Goal: Task Accomplishment & Management: Use online tool/utility

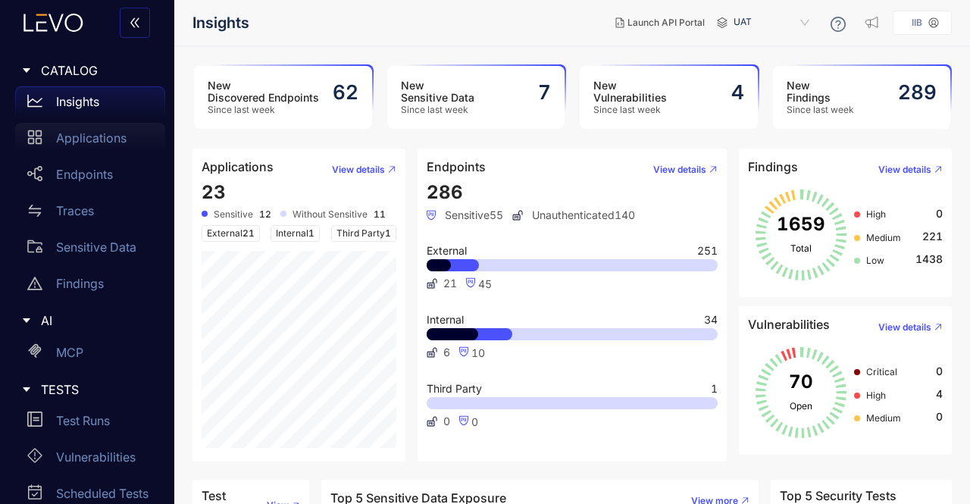
click at [94, 144] on p "Applications" at bounding box center [91, 138] width 70 height 14
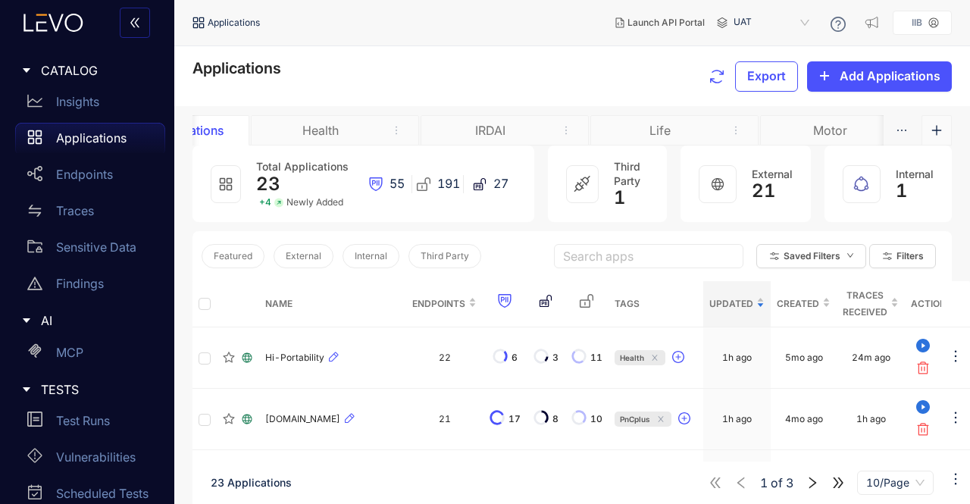
scroll to position [0, 80]
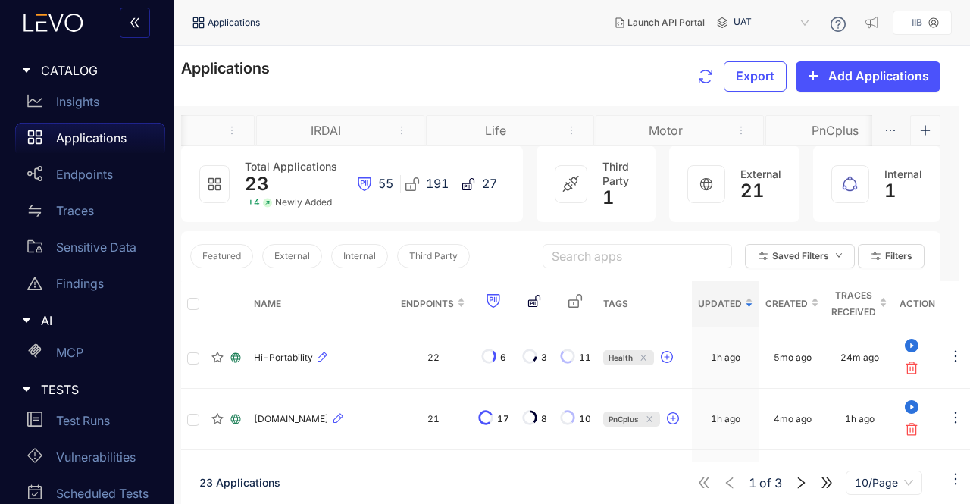
click at [609, 130] on div "Motor" at bounding box center [666, 131] width 114 height 14
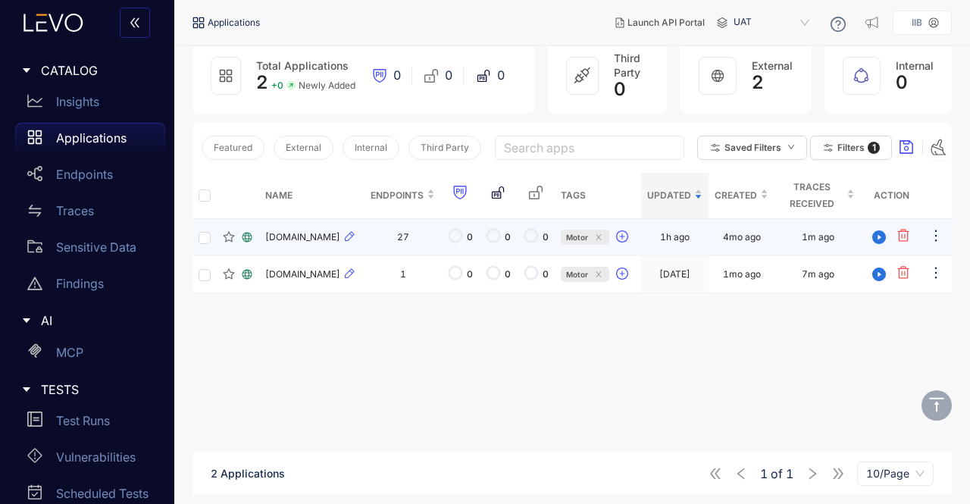
scroll to position [111, 0]
click at [306, 233] on td "[DOMAIN_NAME]" at bounding box center [311, 237] width 105 height 37
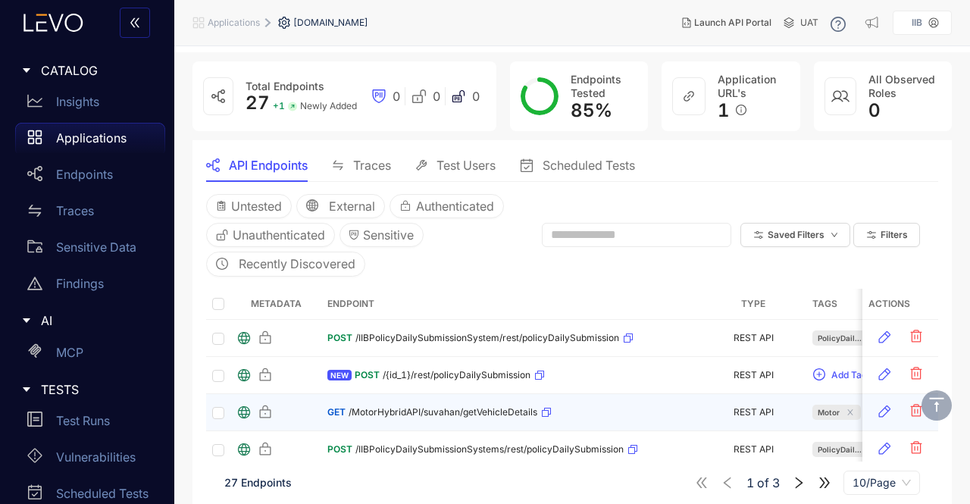
scroll to position [53, 0]
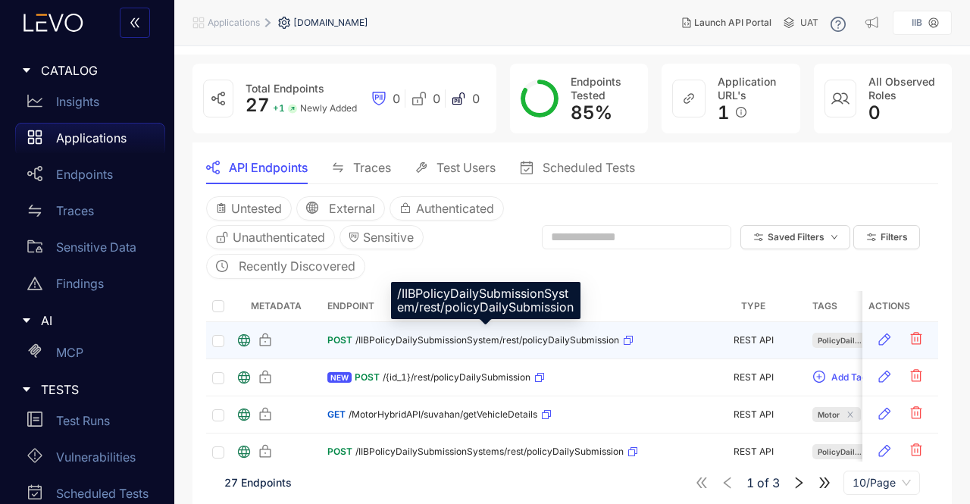
click at [415, 337] on span "/IIBPolicyDailySubmissionSystem/rest/policyDailySubmission" at bounding box center [487, 340] width 264 height 11
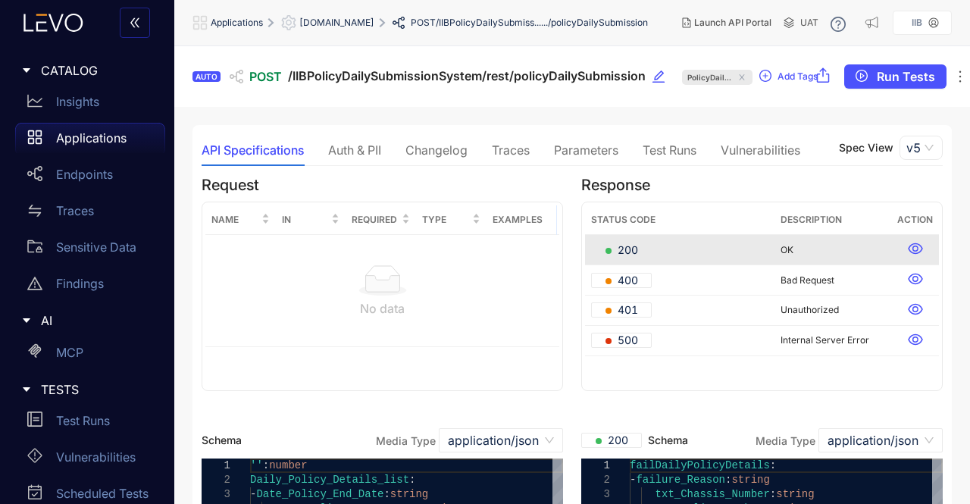
click at [514, 143] on div "Traces" at bounding box center [511, 150] width 38 height 14
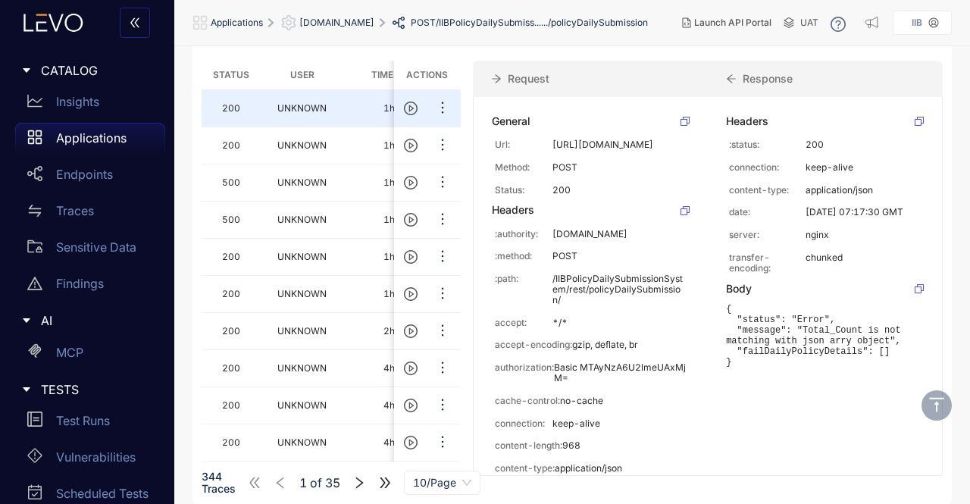
click at [345, 17] on span "[DOMAIN_NAME]" at bounding box center [336, 22] width 75 height 11
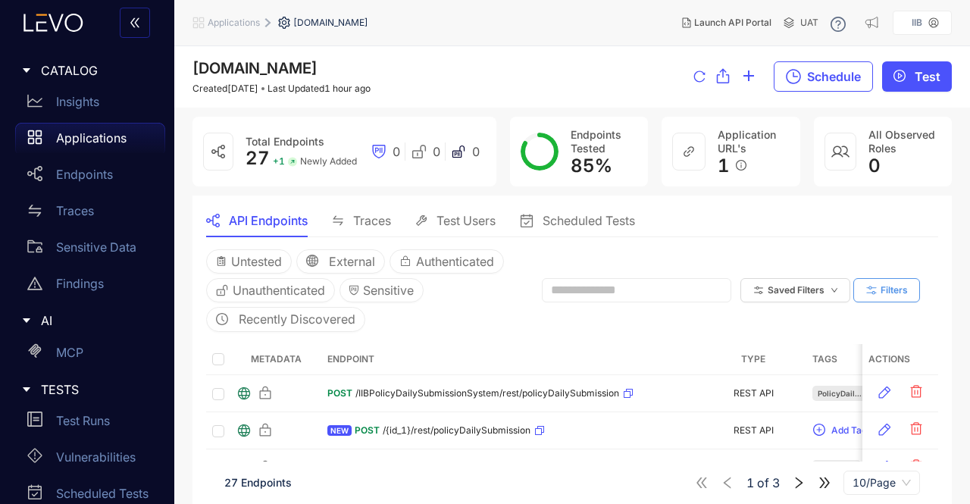
click at [884, 285] on span "Filters" at bounding box center [894, 290] width 27 height 11
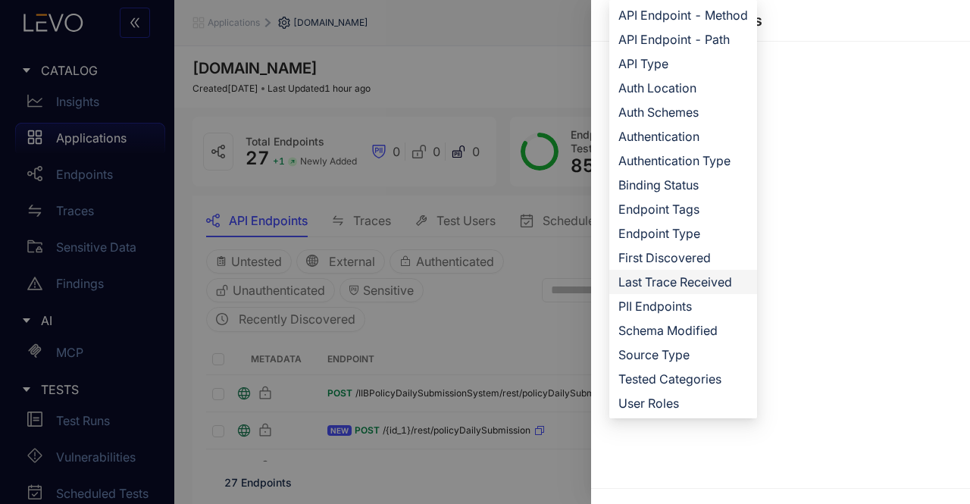
click at [682, 282] on span "Last Trace Received" at bounding box center [683, 282] width 130 height 17
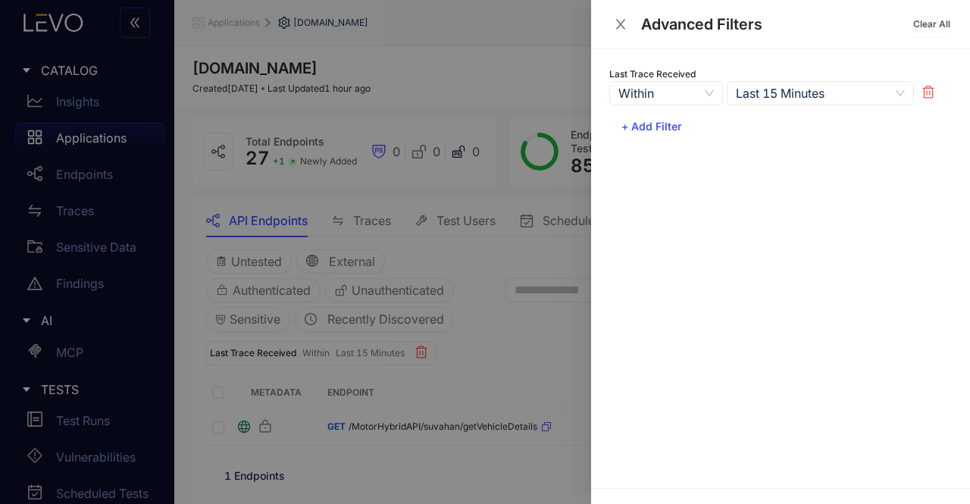
click at [524, 330] on div at bounding box center [485, 252] width 970 height 504
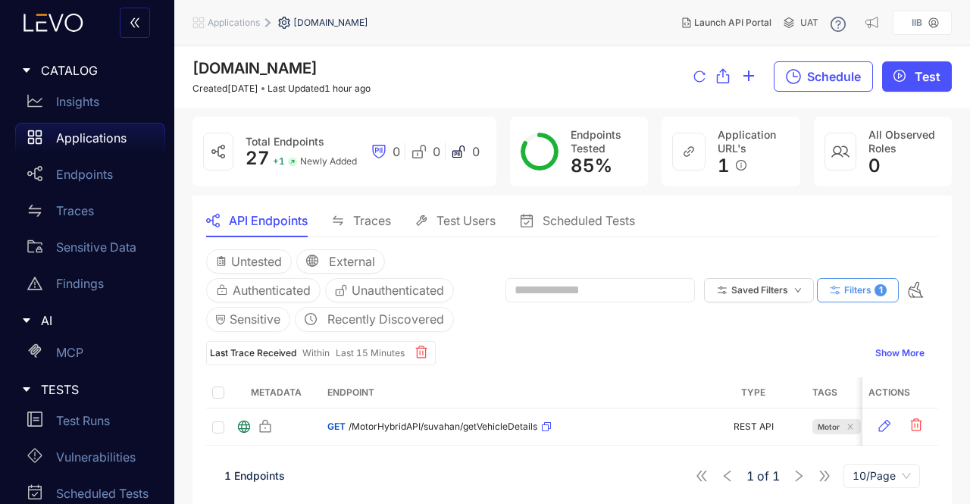
click at [863, 287] on span "Filters" at bounding box center [857, 290] width 27 height 11
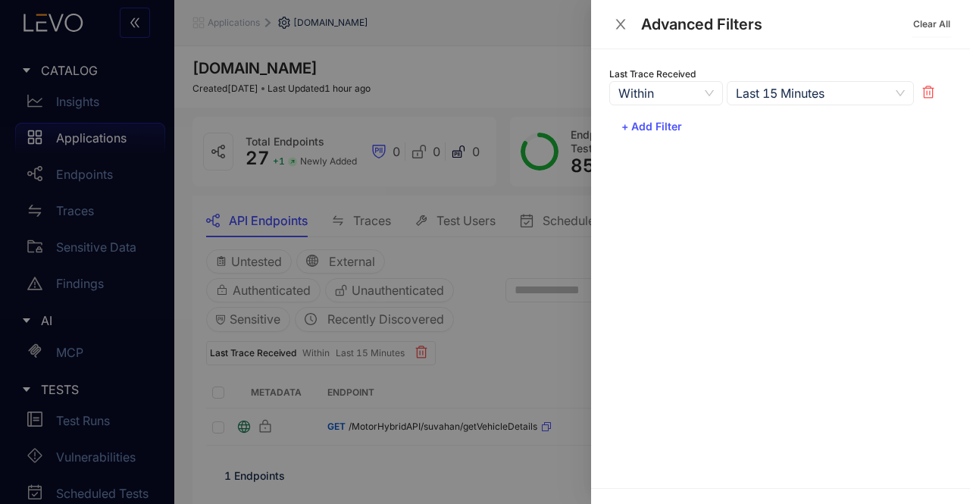
click at [803, 128] on div "+ Add Filter API Endpoint - Method API Endpoint - Path API Type Auth Location A…" at bounding box center [780, 126] width 343 height 24
click at [849, 101] on span "Last 15 Minutes" at bounding box center [820, 93] width 169 height 23
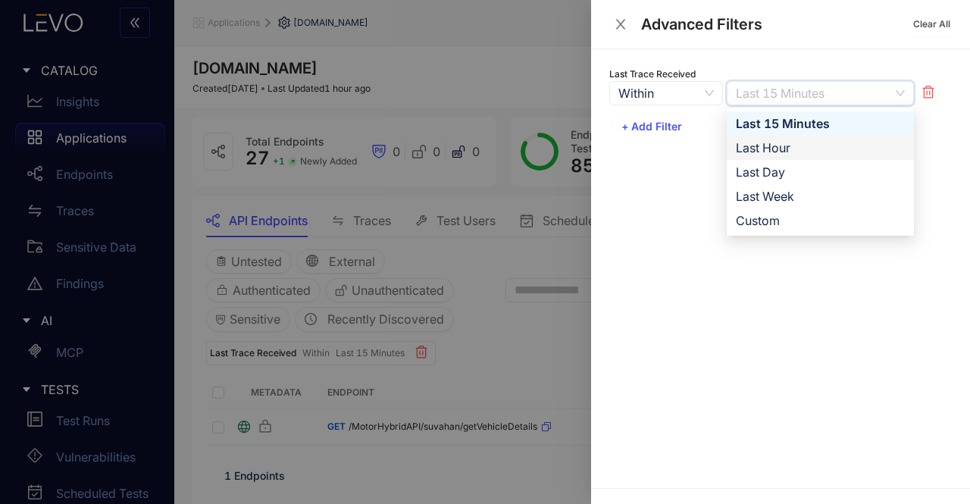
click at [784, 146] on div "Last Hour" at bounding box center [820, 147] width 169 height 17
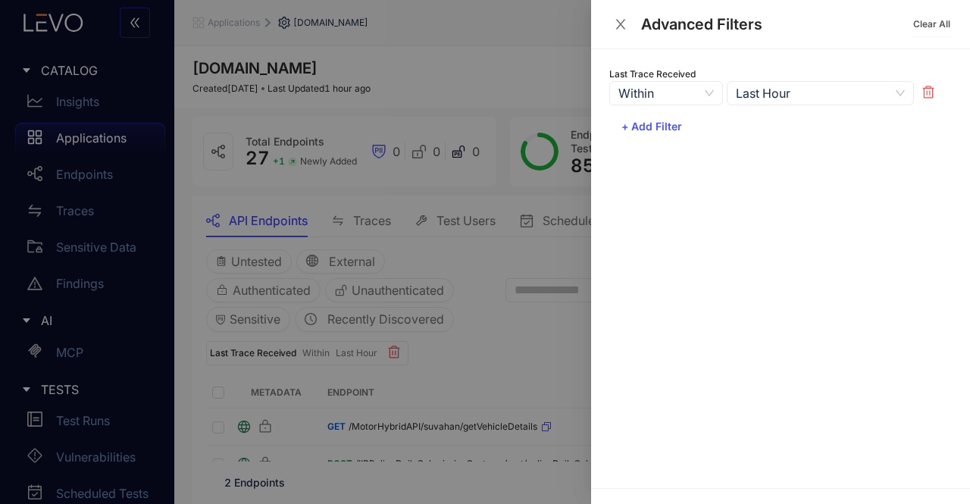
click at [532, 322] on div at bounding box center [485, 252] width 970 height 504
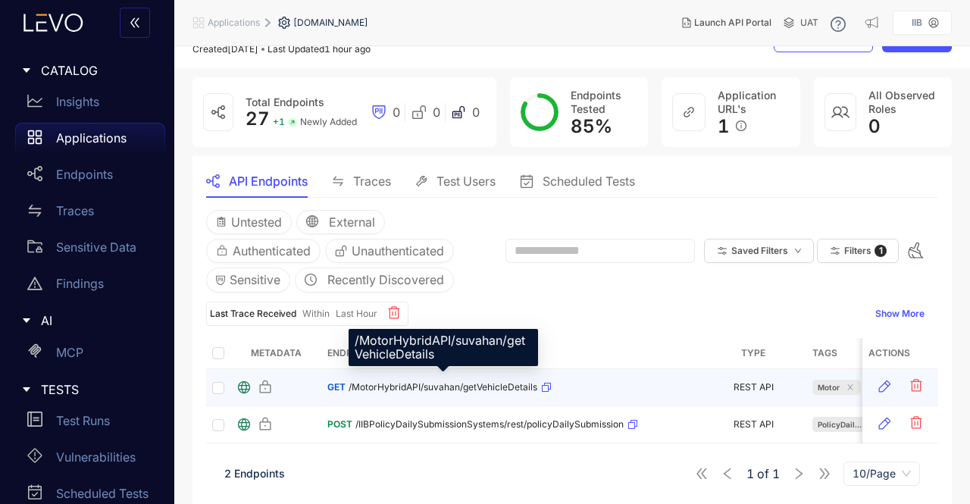
click at [420, 382] on span "/MotorHybridAPI/suvahan/getVehicleDetails" at bounding box center [443, 387] width 189 height 11
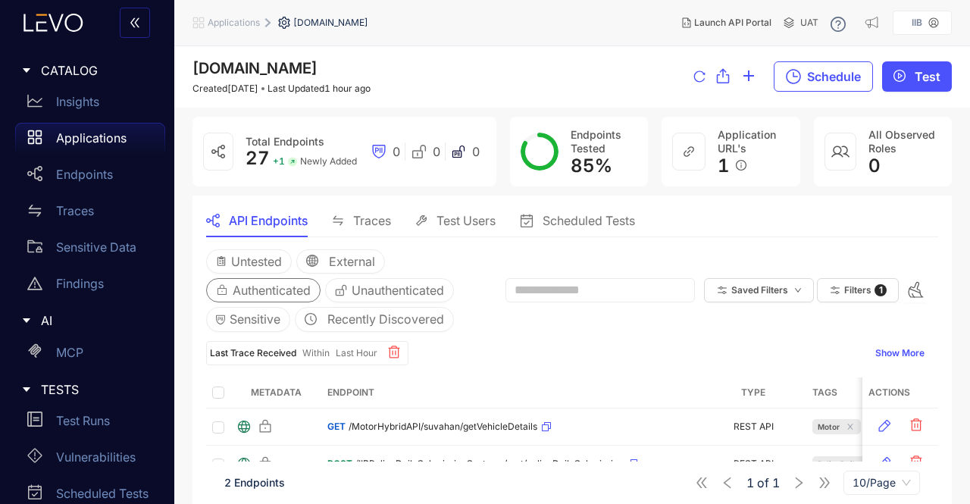
scroll to position [39, 0]
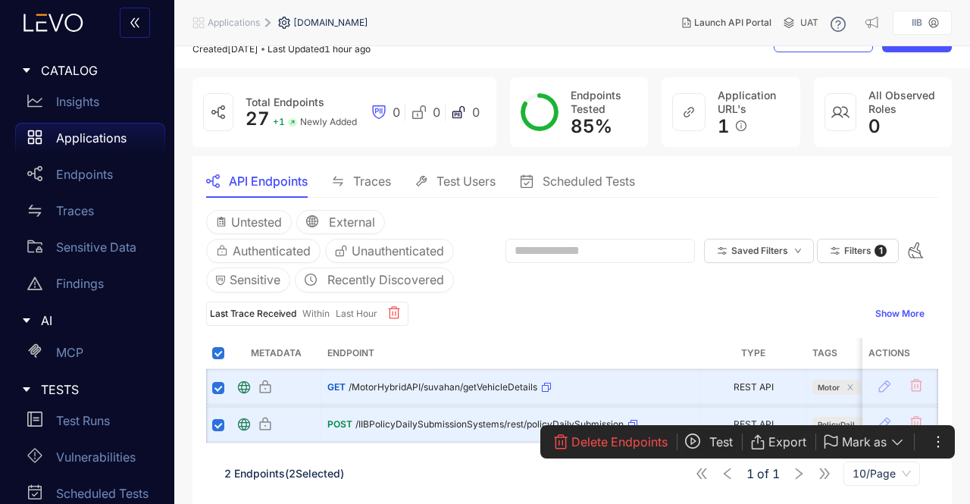
click at [709, 440] on span "Test" at bounding box center [720, 442] width 23 height 14
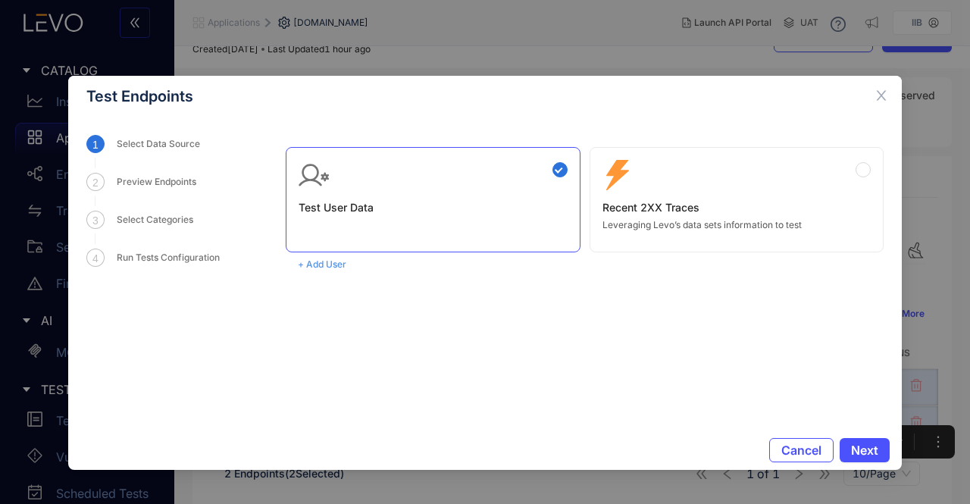
click at [330, 263] on span "+ Add User" at bounding box center [322, 264] width 49 height 11
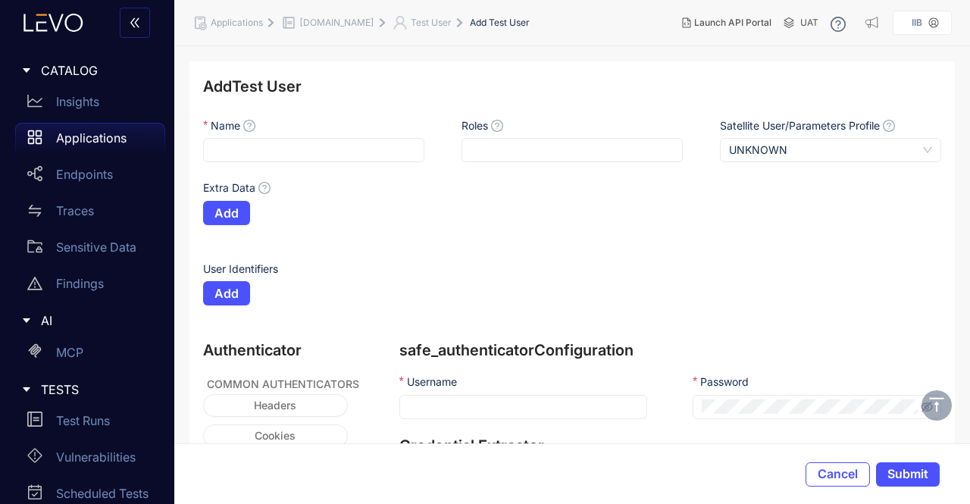
scroll to position [175, 0]
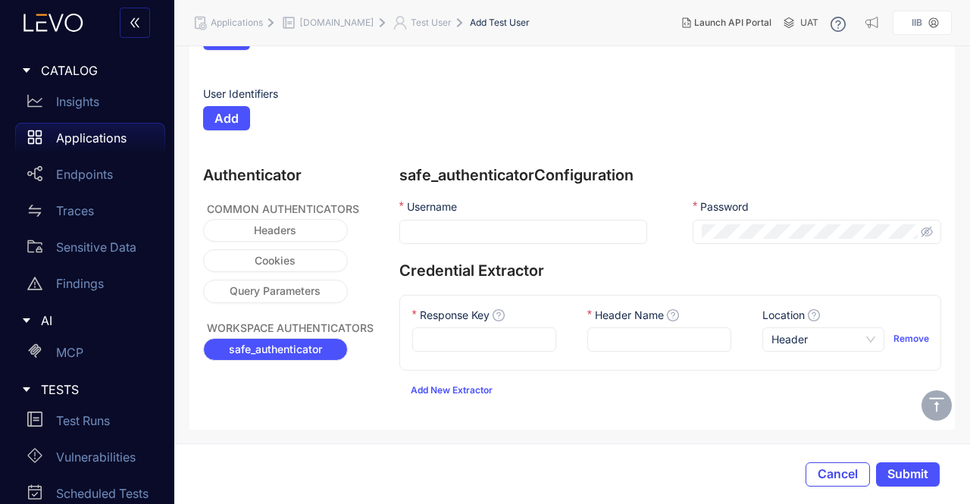
click at [849, 477] on span "Cancel" at bounding box center [838, 474] width 40 height 14
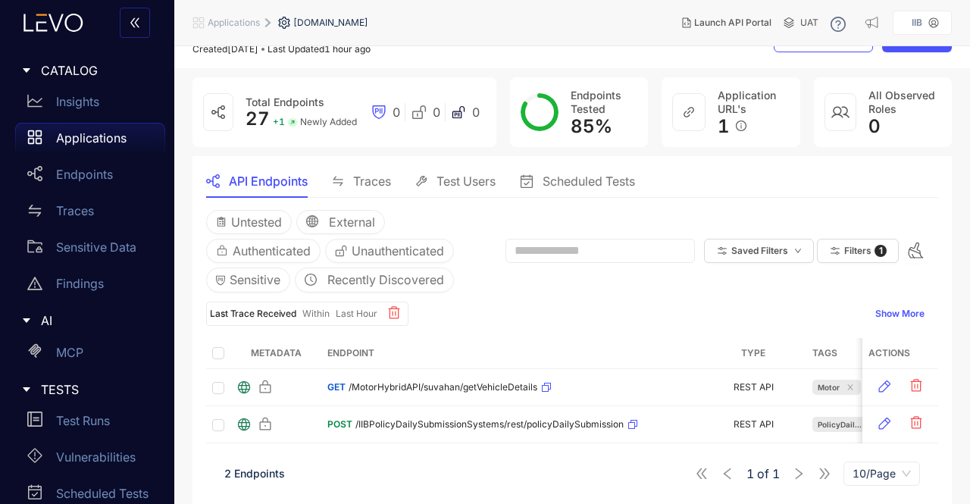
scroll to position [39, 0]
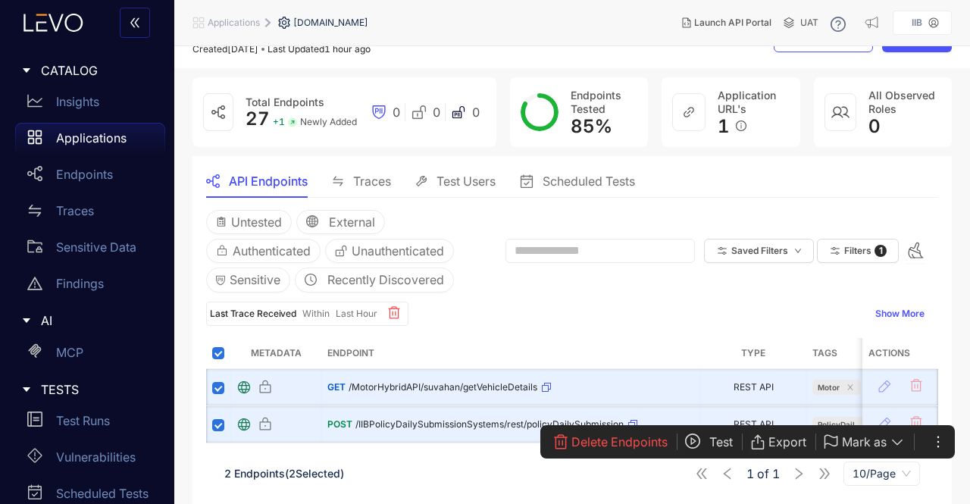
click at [725, 437] on span "Test" at bounding box center [720, 442] width 23 height 14
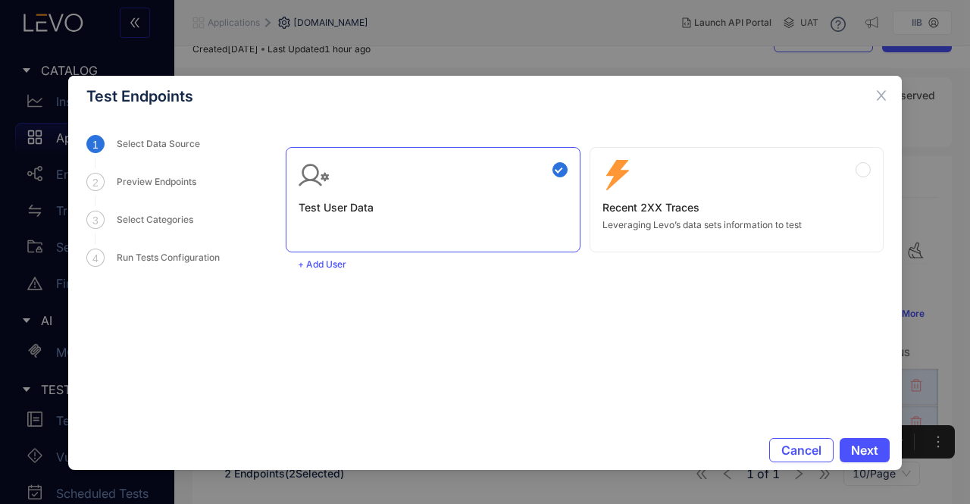
click at [732, 214] on div "Zero Config Recent 2XX Traces Leveraging Levo’s data sets information to test" at bounding box center [737, 195] width 269 height 70
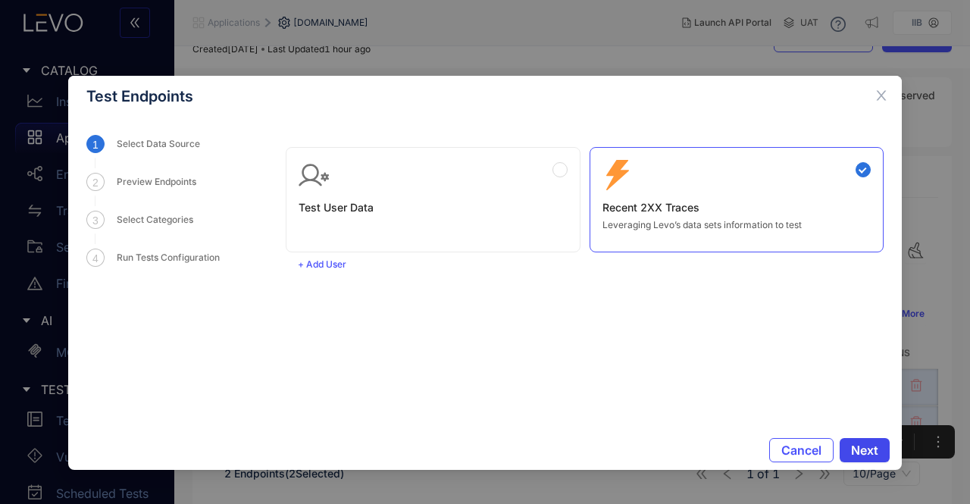
click at [869, 446] on span "Next" at bounding box center [864, 450] width 27 height 14
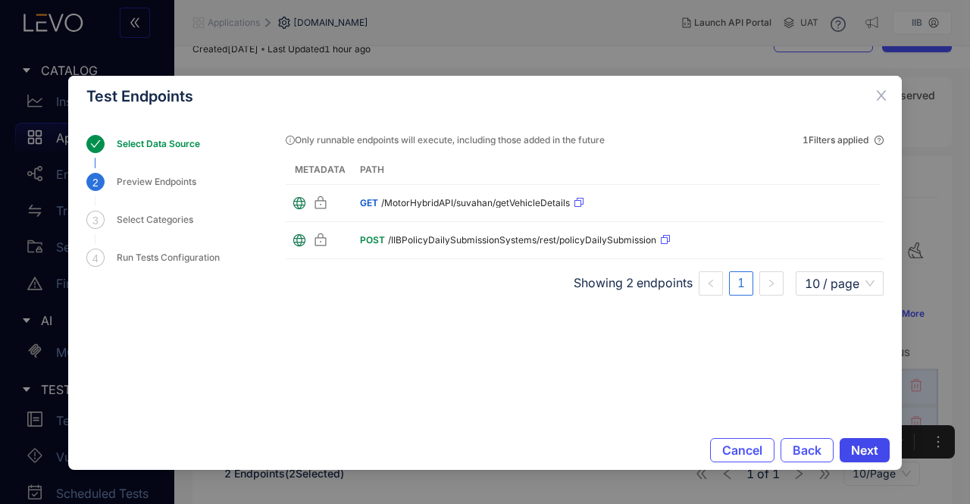
click at [861, 449] on span "Next" at bounding box center [864, 450] width 27 height 14
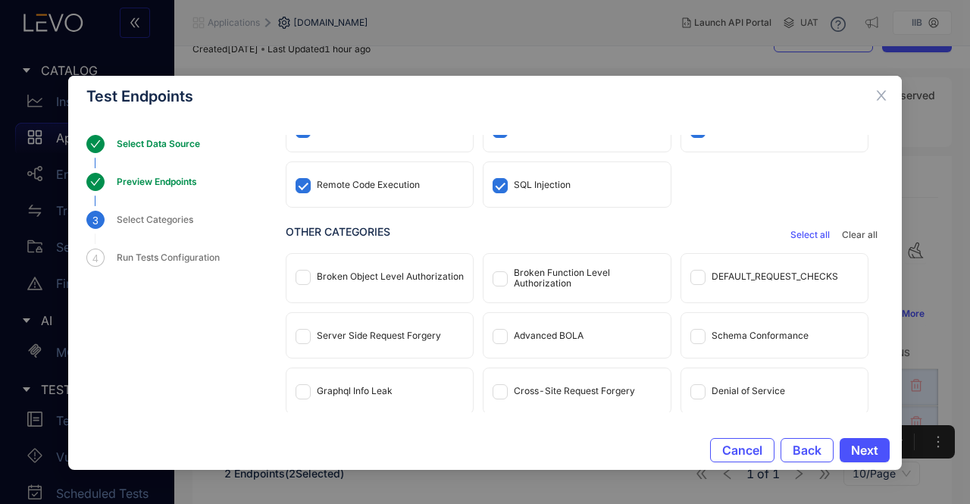
scroll to position [112, 0]
click at [748, 451] on span "Cancel" at bounding box center [742, 450] width 40 height 14
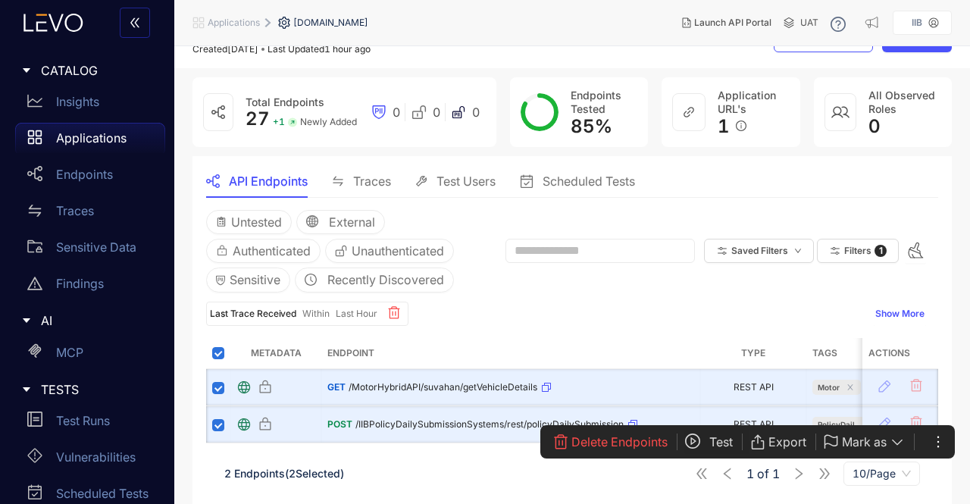
click at [706, 437] on button "Test" at bounding box center [716, 442] width 65 height 24
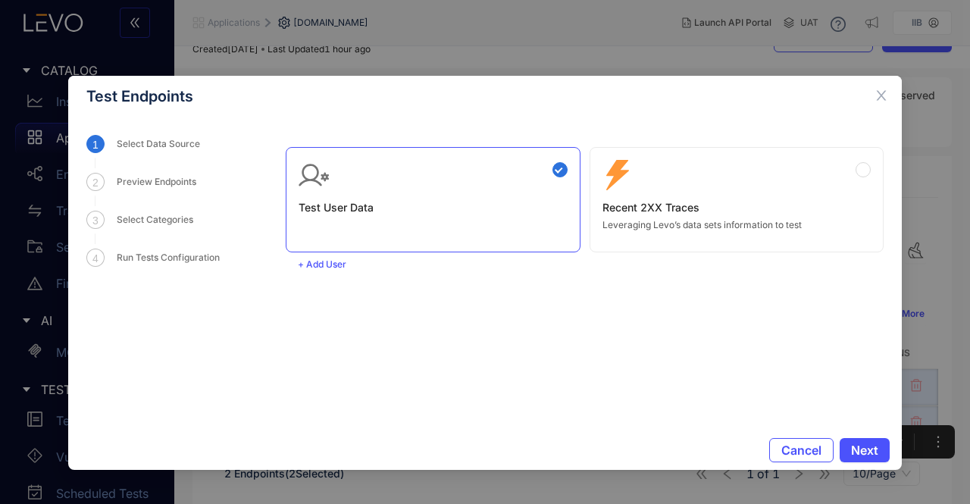
click at [698, 218] on div "Zero Config Recent 2XX Traces Leveraging Levo’s data sets information to test" at bounding box center [737, 195] width 269 height 70
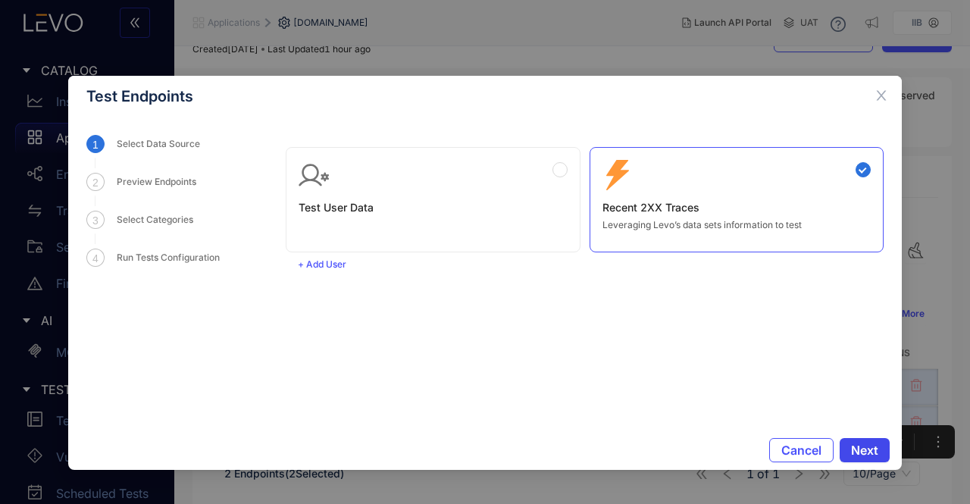
click at [864, 454] on span "Next" at bounding box center [864, 450] width 27 height 14
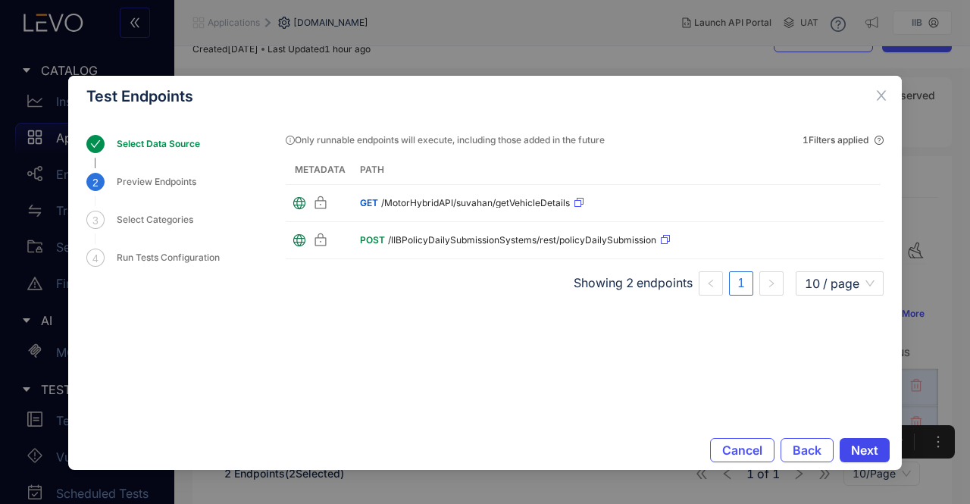
click at [864, 454] on span "Next" at bounding box center [864, 450] width 27 height 14
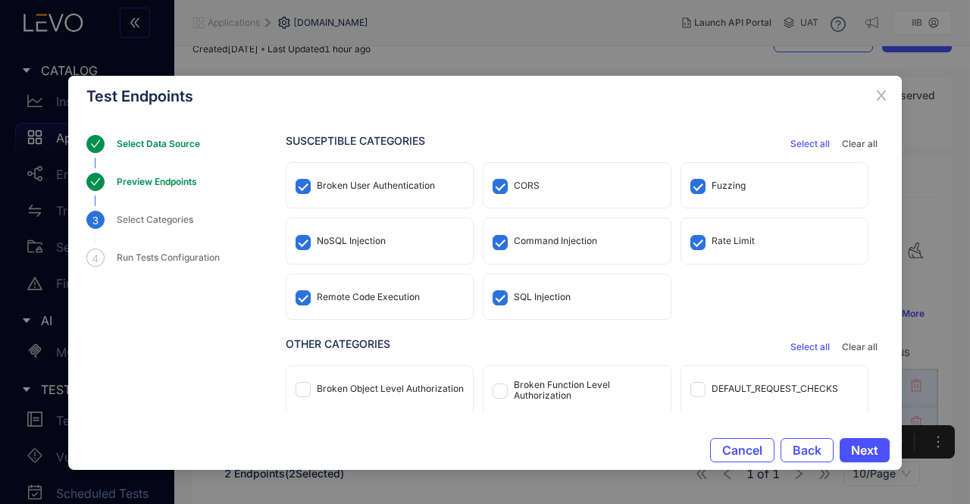
scroll to position [2, 0]
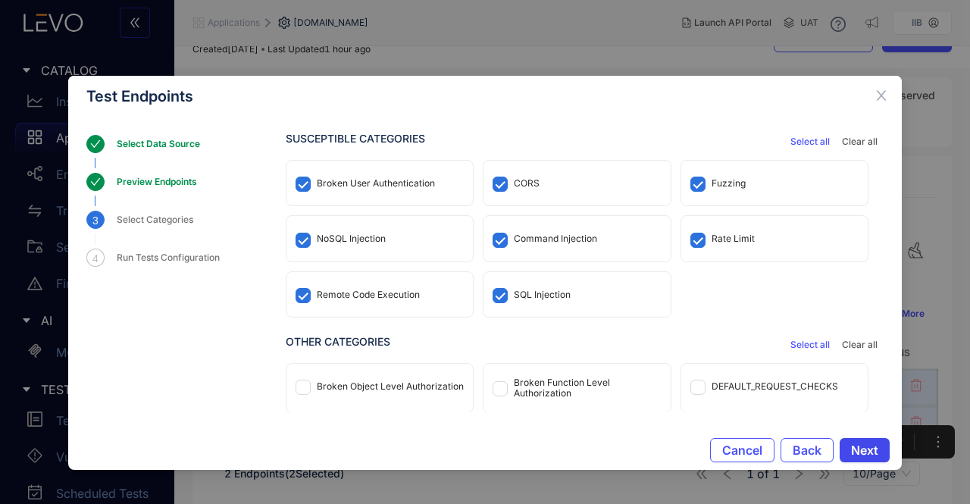
click at [864, 452] on span "Next" at bounding box center [864, 450] width 27 height 14
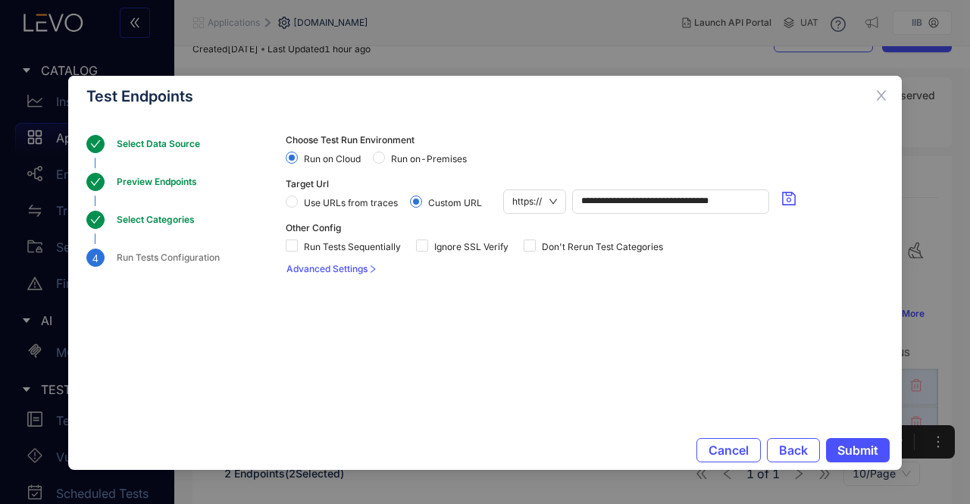
scroll to position [0, 0]
click at [587, 227] on div "Other Config Run Tests Sequentially Ignore SSL Verify Don't Rerun Test Categori…" at bounding box center [585, 240] width 598 height 35
click at [312, 204] on span "Use URLs from traces" at bounding box center [351, 203] width 106 height 11
click at [415, 206] on span at bounding box center [416, 202] width 12 height 12
click at [863, 452] on span "Submit" at bounding box center [858, 450] width 41 height 14
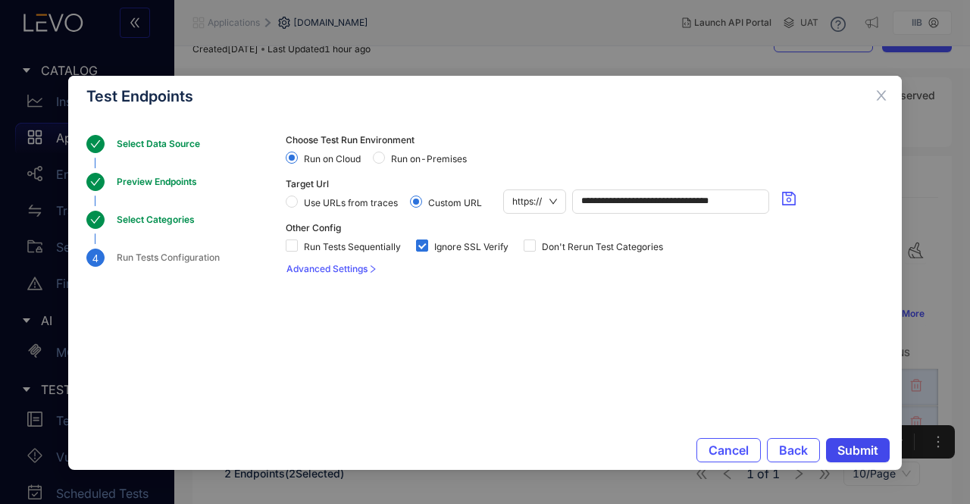
click at [853, 448] on span "Submit" at bounding box center [858, 450] width 41 height 14
click at [859, 449] on span "Submit" at bounding box center [858, 450] width 41 height 14
click at [340, 266] on span "Advanced Settings" at bounding box center [326, 269] width 81 height 11
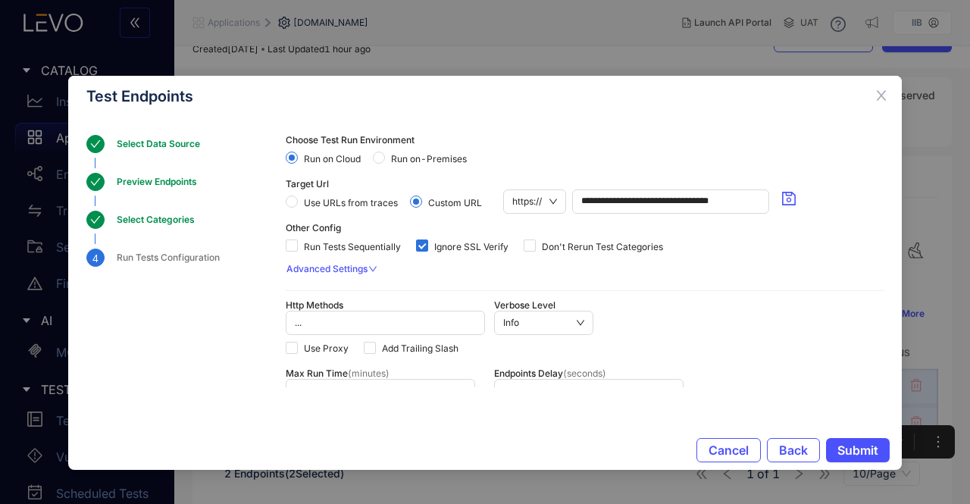
scroll to position [213, 0]
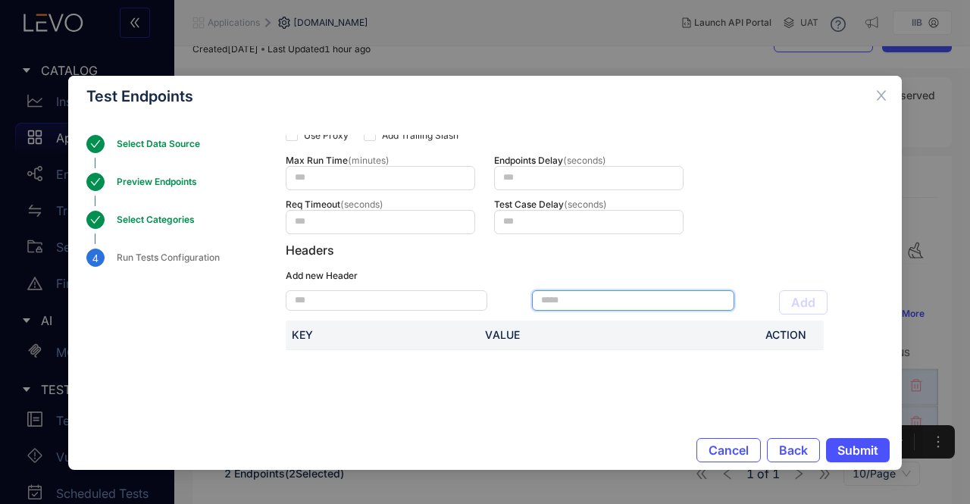
click at [690, 291] on input "text" at bounding box center [633, 300] width 202 height 20
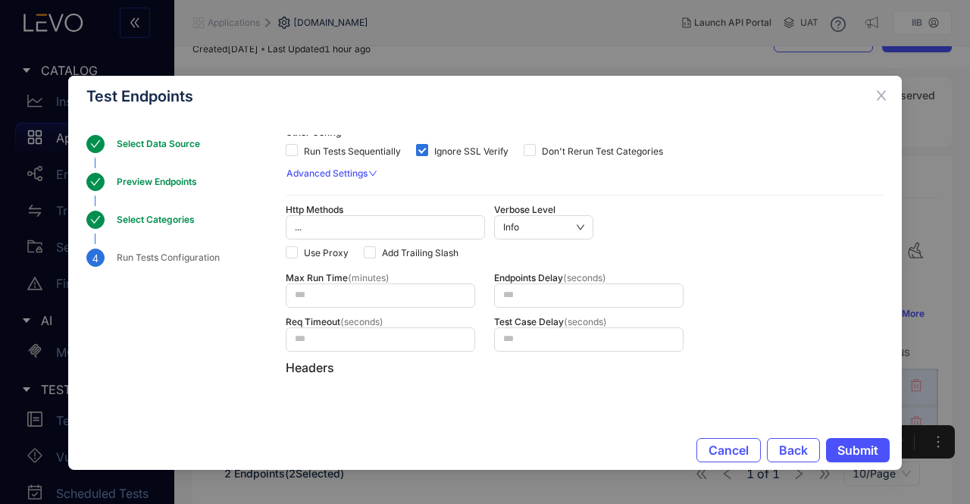
scroll to position [0, 0]
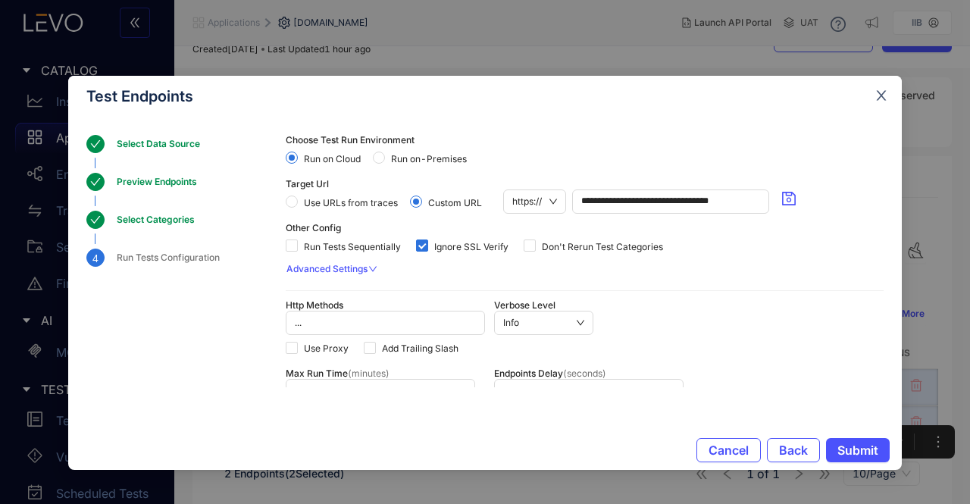
click at [880, 90] on icon "close" at bounding box center [882, 96] width 14 height 14
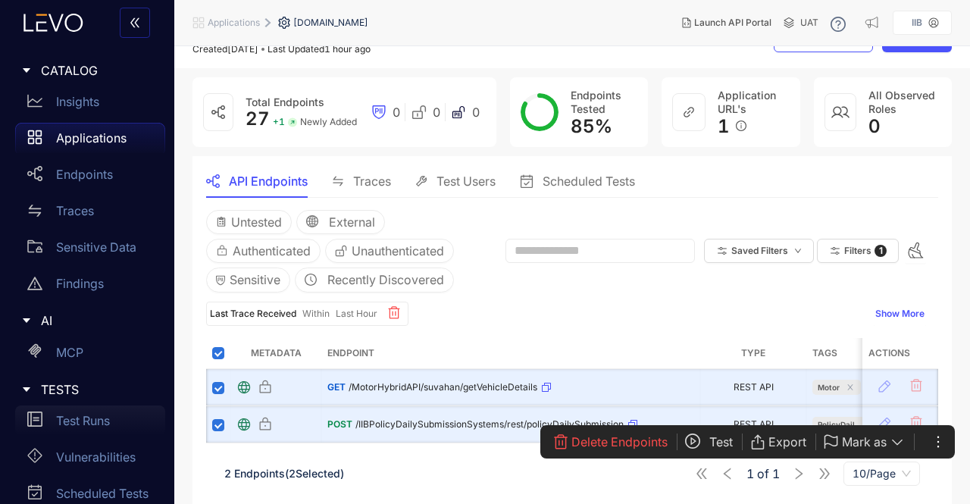
click at [85, 419] on p "Test Runs" at bounding box center [83, 421] width 54 height 14
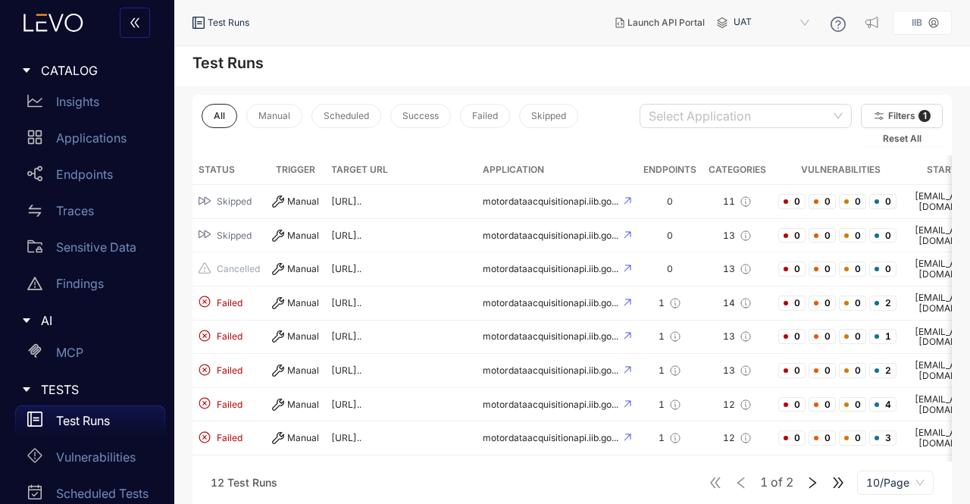
scroll to position [6, 0]
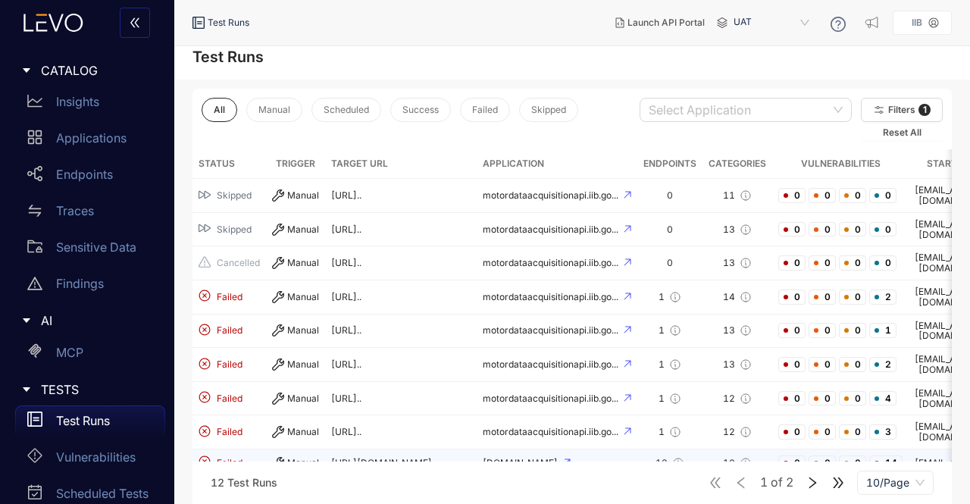
click at [325, 449] on td "[URL][DOMAIN_NAME]" at bounding box center [401, 463] width 152 height 28
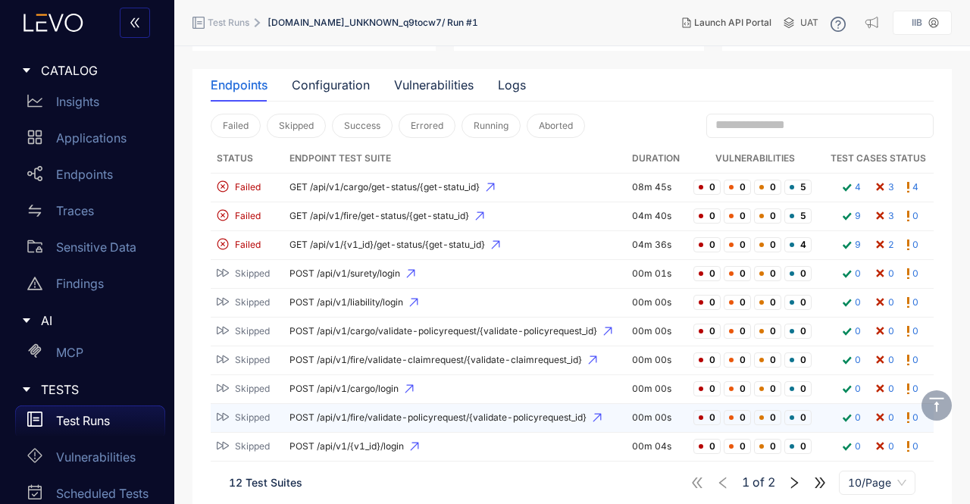
scroll to position [213, 0]
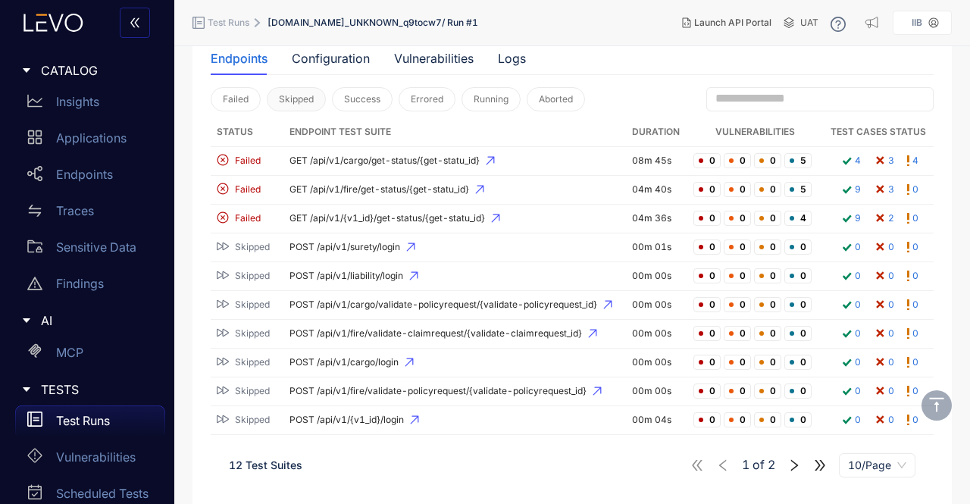
click at [297, 96] on span "Skipped" at bounding box center [296, 99] width 35 height 11
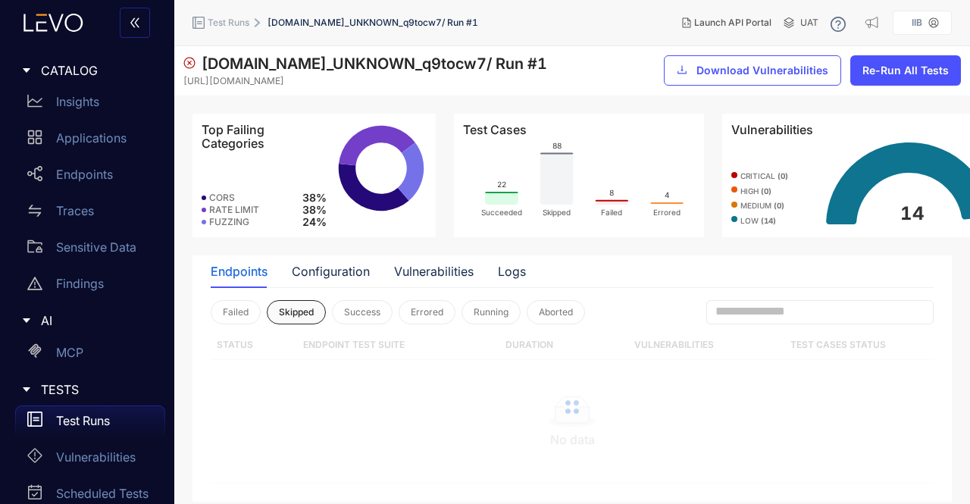
scroll to position [185, 0]
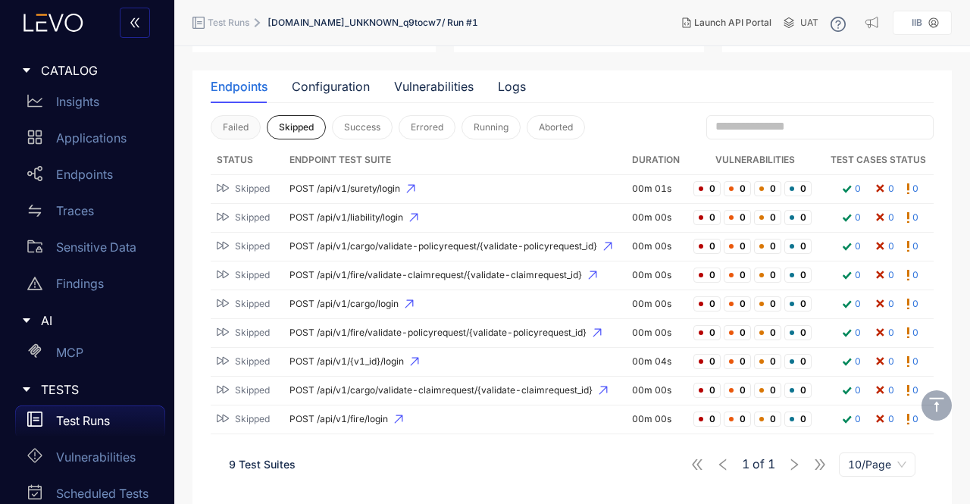
click at [238, 128] on span "Failed" at bounding box center [236, 127] width 26 height 11
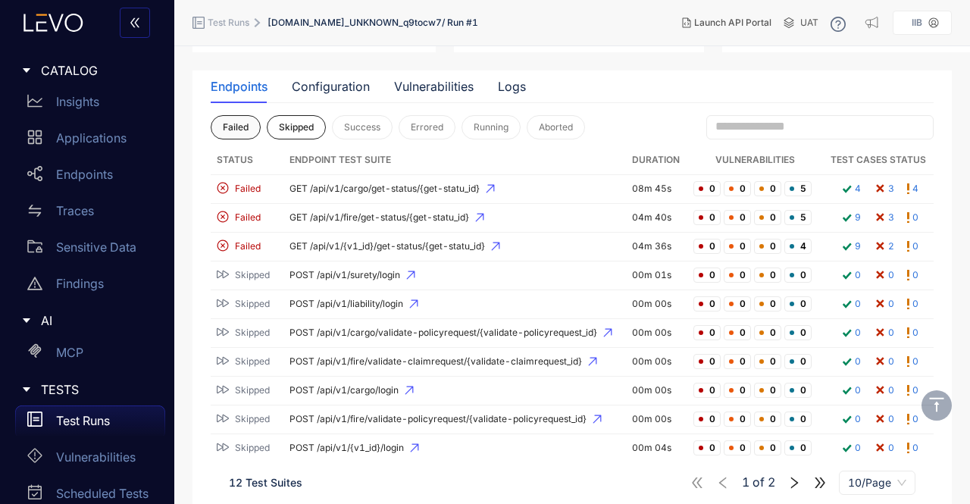
click at [248, 125] on span "Failed" at bounding box center [236, 127] width 26 height 11
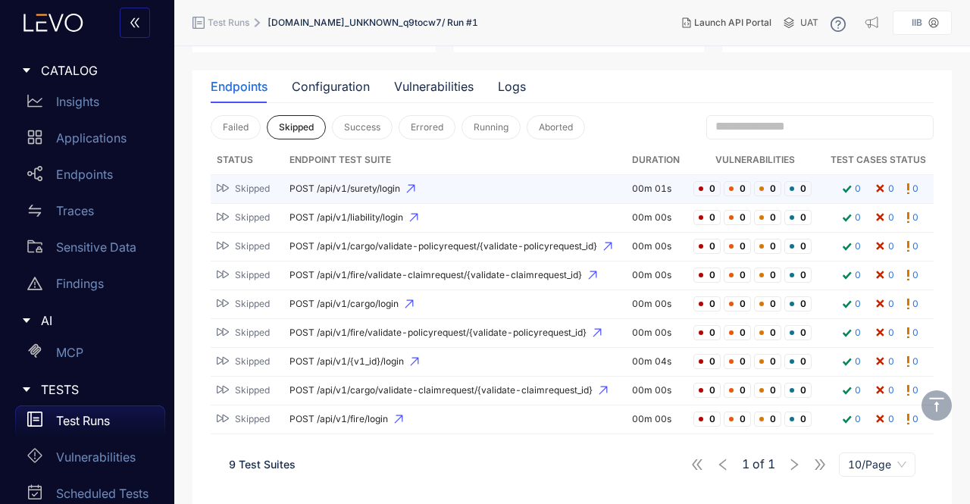
click at [327, 187] on span "POST /api/v1/surety/login" at bounding box center [455, 188] width 330 height 11
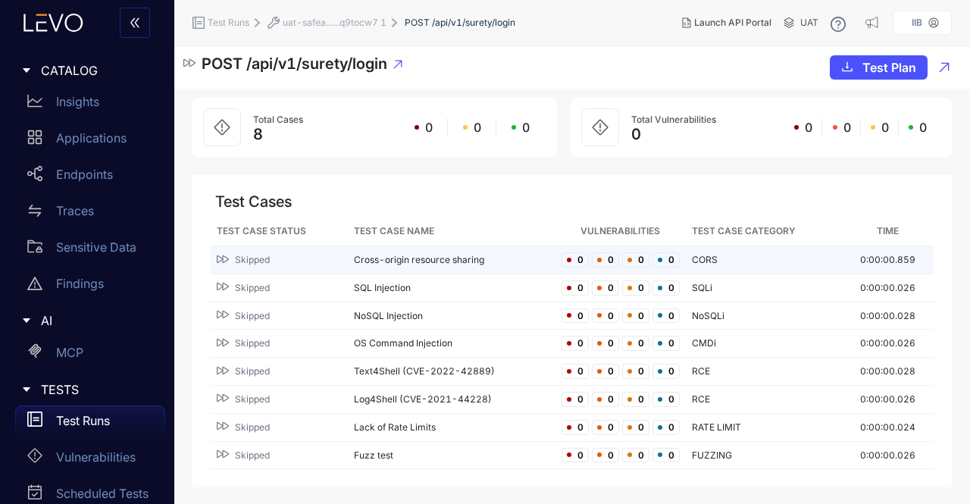
click at [424, 255] on td "Cross-origin resource sharing" at bounding box center [451, 260] width 207 height 28
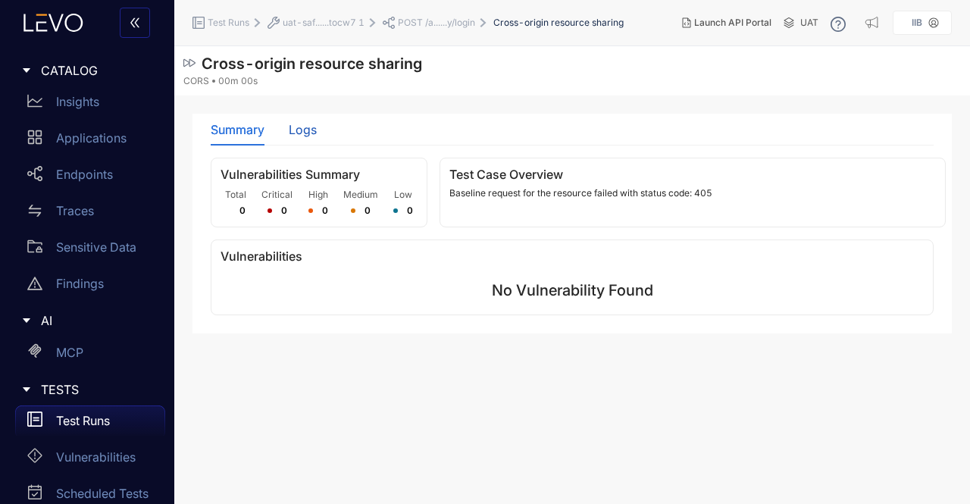
click at [301, 128] on div "Logs" at bounding box center [303, 130] width 28 height 14
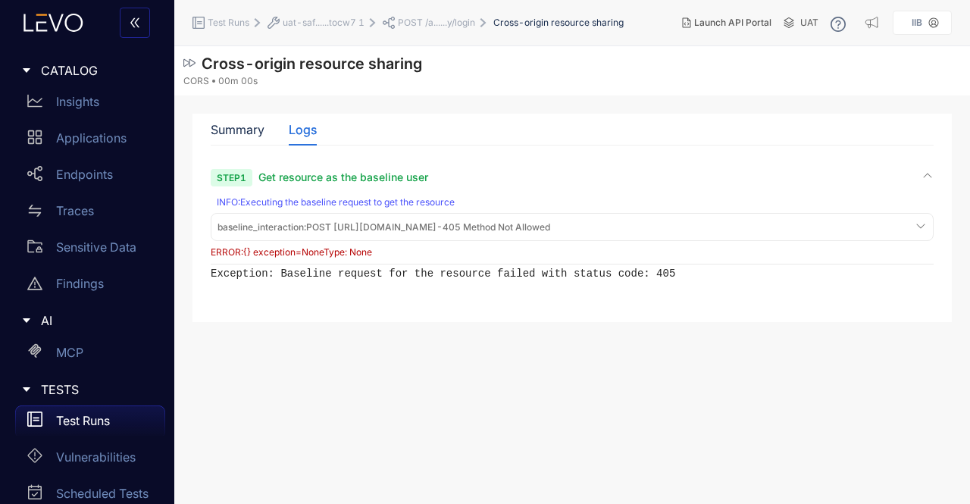
click at [318, 174] on span "Get resource as the baseline user" at bounding box center [343, 177] width 170 height 13
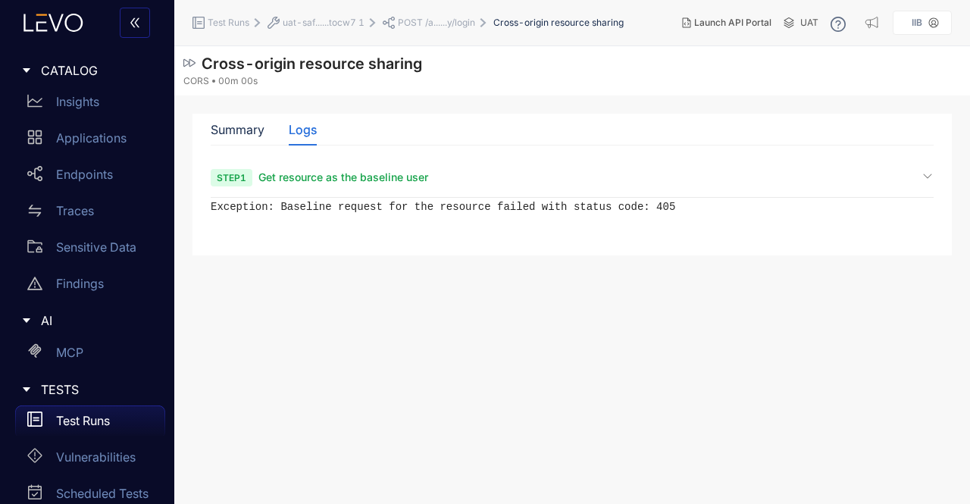
click at [318, 174] on span "Get resource as the baseline user" at bounding box center [343, 177] width 170 height 13
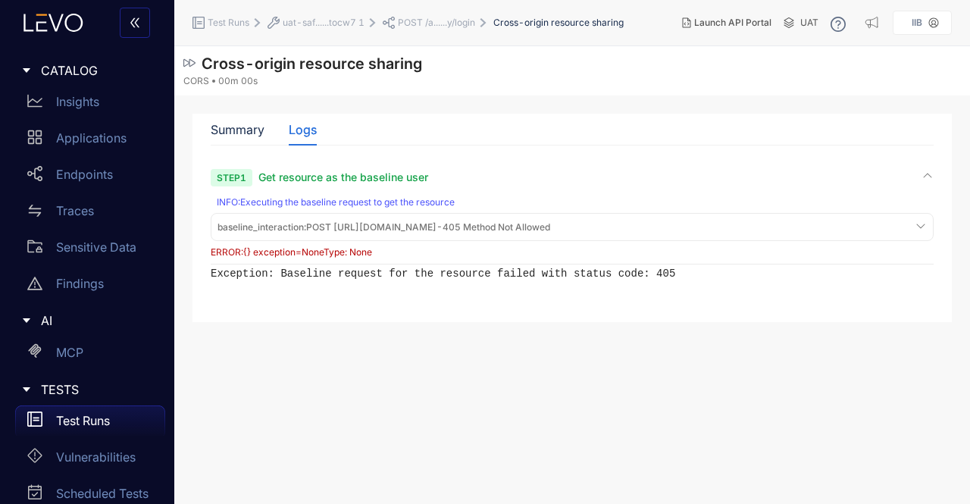
click at [315, 230] on span "baseline_interaction : POST [URL][DOMAIN_NAME] - 405 Method Not Allowed" at bounding box center [384, 227] width 333 height 11
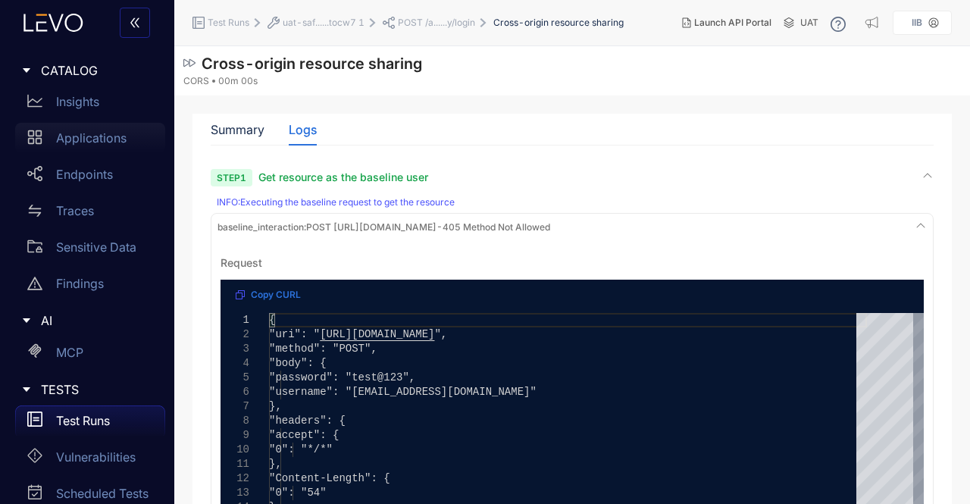
click at [101, 136] on p "Applications" at bounding box center [91, 138] width 70 height 14
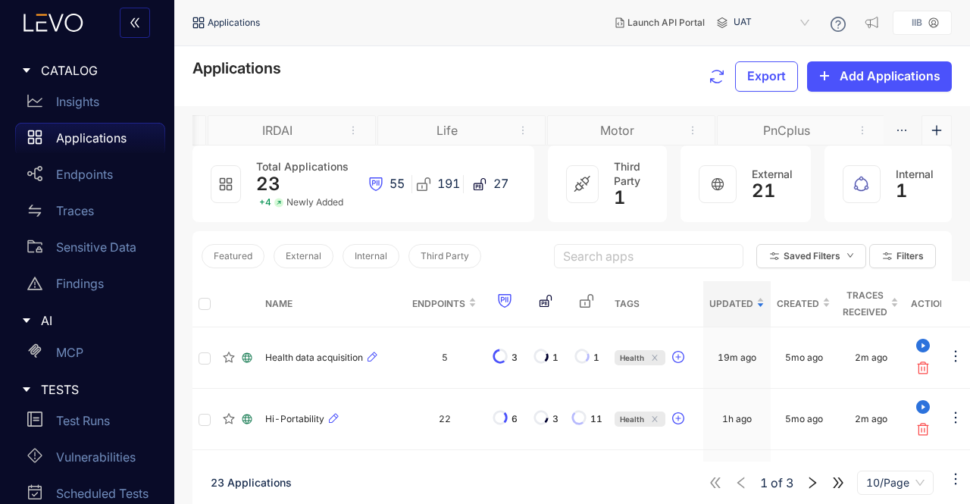
click at [629, 129] on div "Motor" at bounding box center [617, 131] width 114 height 14
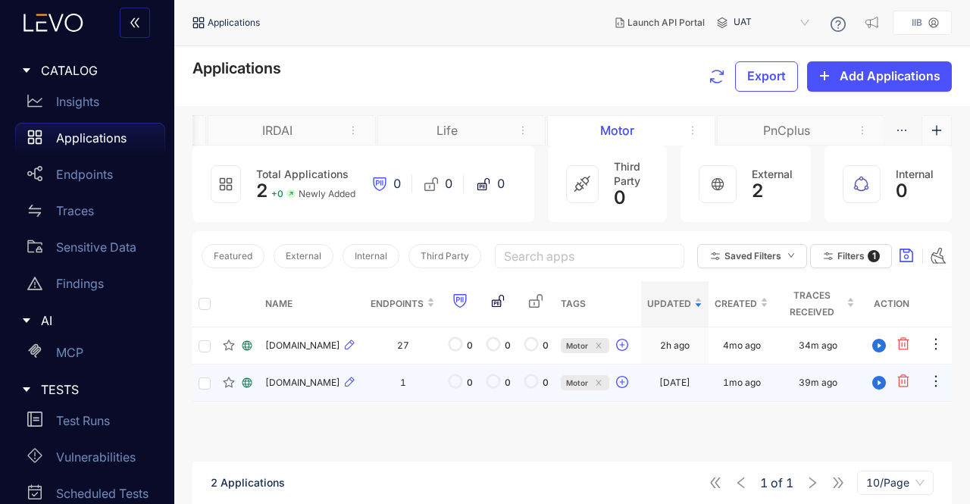
scroll to position [83, 0]
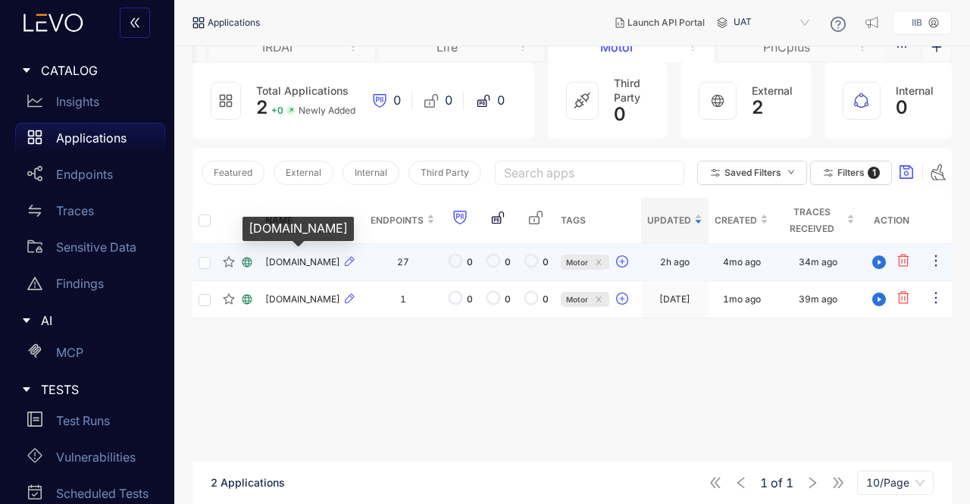
click at [340, 268] on span "[DOMAIN_NAME]" at bounding box center [302, 262] width 75 height 11
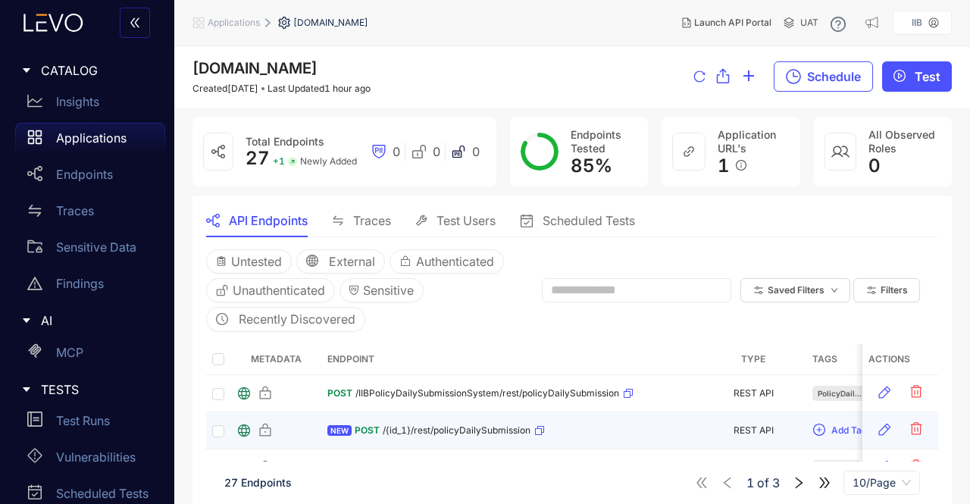
scroll to position [168, 0]
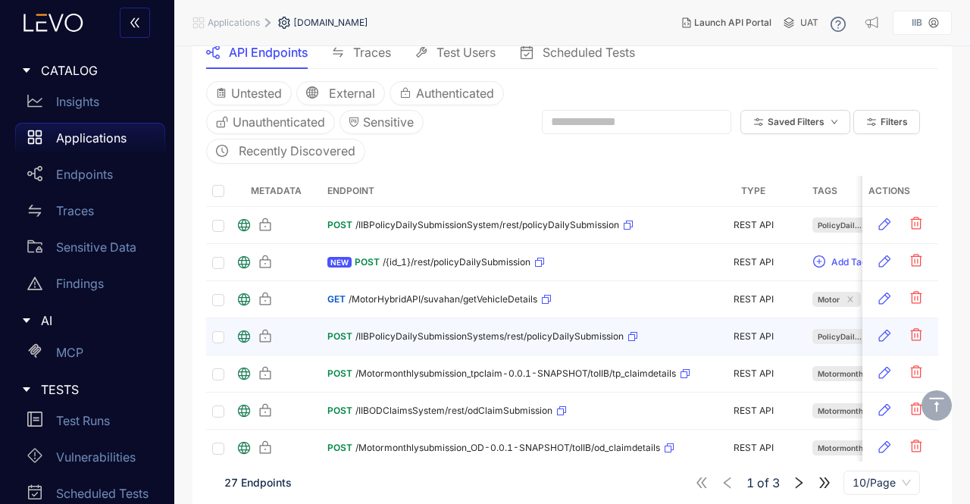
click at [400, 340] on div "POST /IIBPolicyDailySubmissionSystems/rest/policyDailySubmission" at bounding box center [482, 336] width 311 height 24
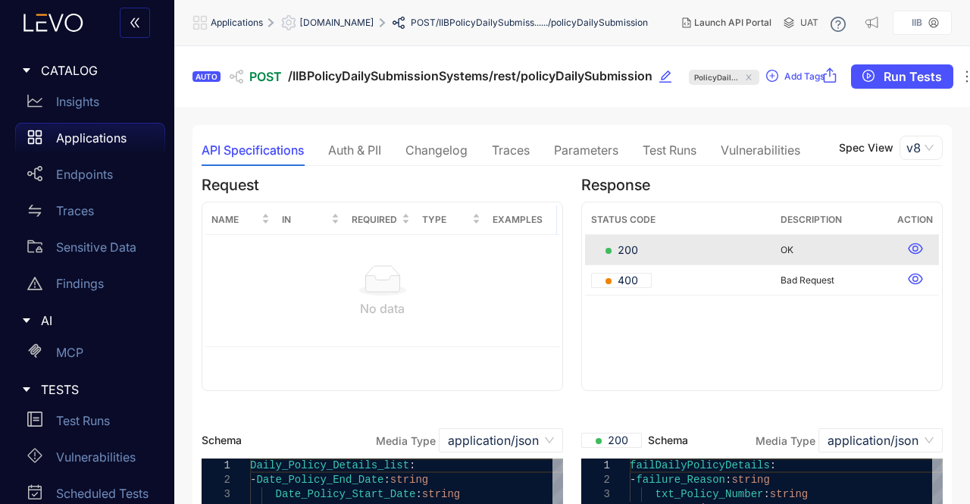
click at [602, 145] on div "Parameters" at bounding box center [586, 150] width 64 height 14
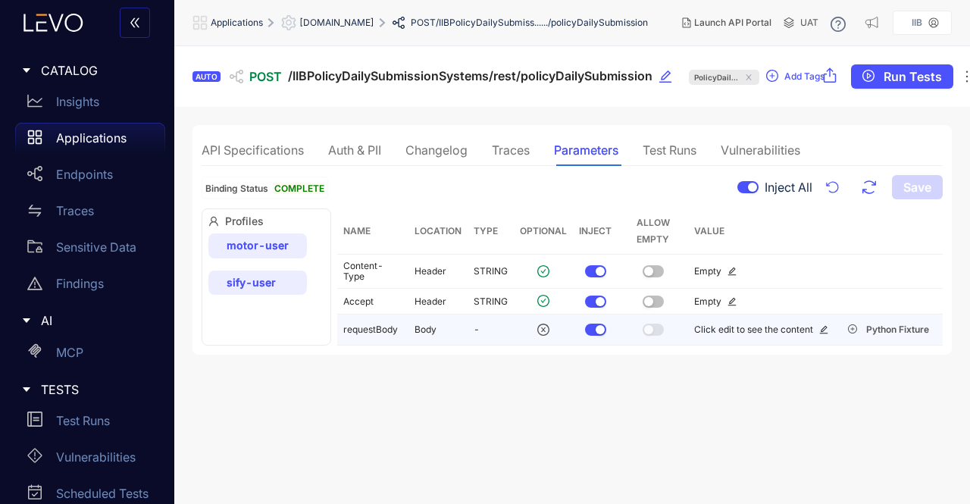
click at [434, 343] on td "Body" at bounding box center [438, 330] width 59 height 31
click at [431, 328] on td "Body" at bounding box center [438, 330] width 59 height 31
click at [822, 327] on icon "edit" at bounding box center [823, 329] width 9 height 9
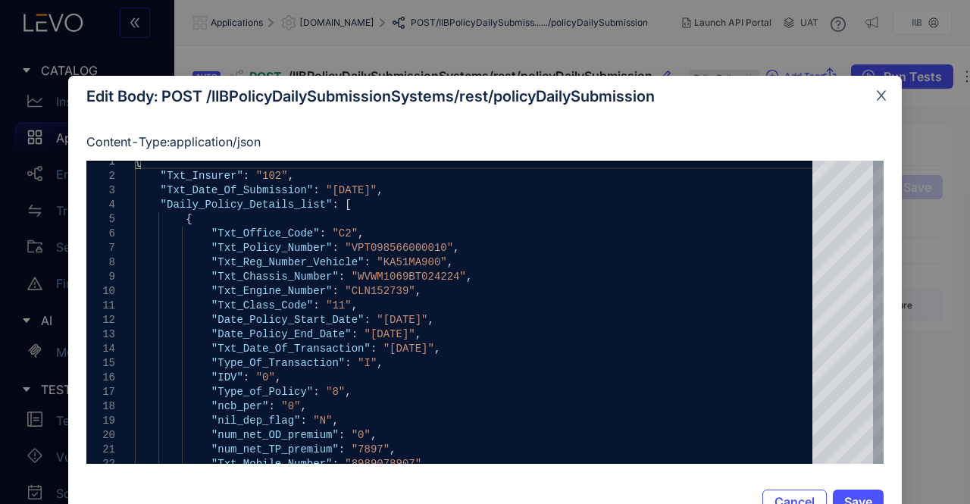
click at [884, 98] on icon "close" at bounding box center [882, 96] width 14 height 14
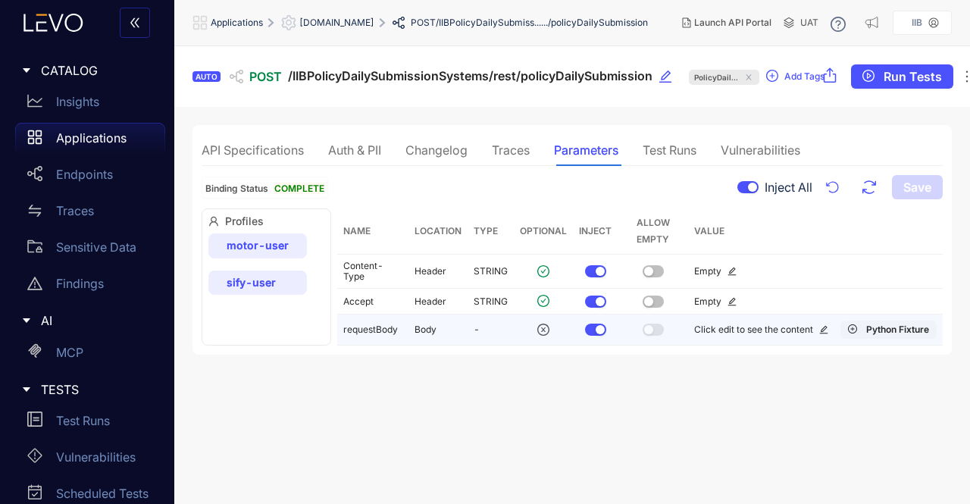
click at [886, 324] on span "Python Fixture" at bounding box center [897, 329] width 63 height 11
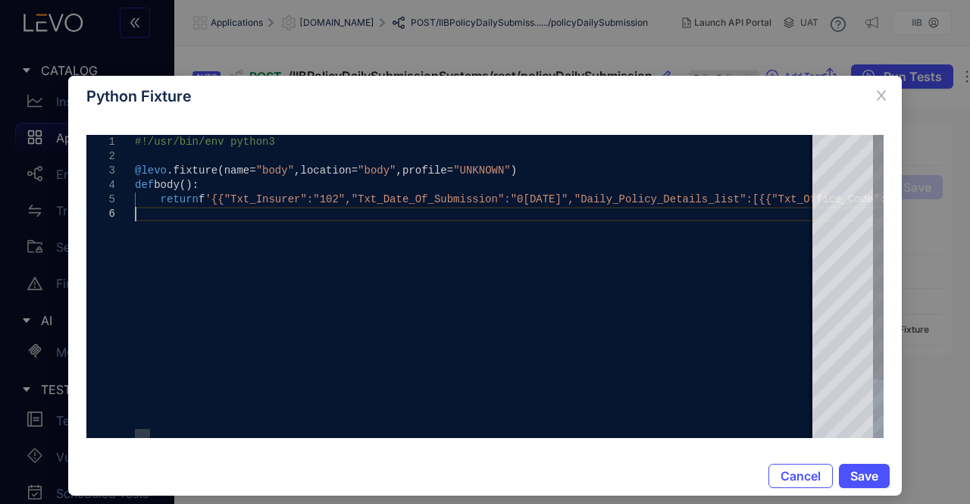
type textarea "**********"
click at [784, 486] on button "Cancel" at bounding box center [801, 476] width 64 height 24
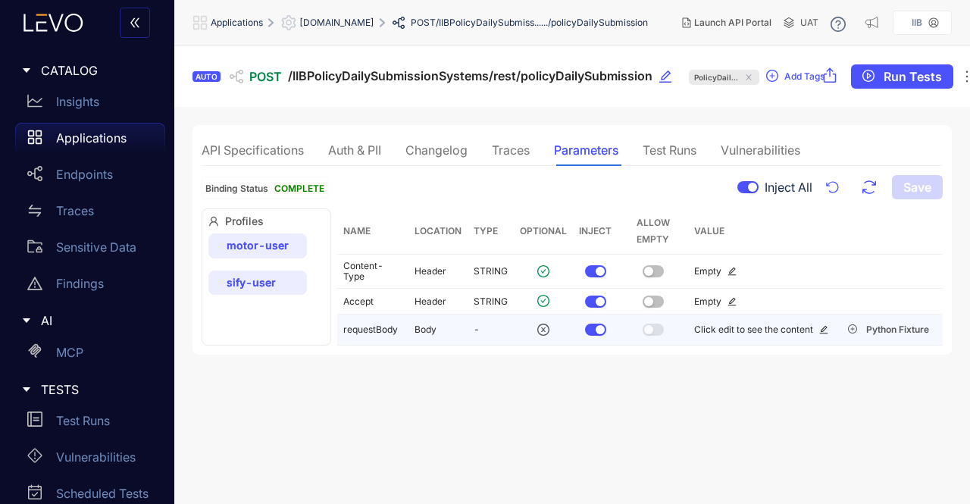
click at [869, 318] on td "Python Fixture" at bounding box center [888, 330] width 108 height 31
click at [863, 330] on button "Python Fixture" at bounding box center [889, 330] width 96 height 18
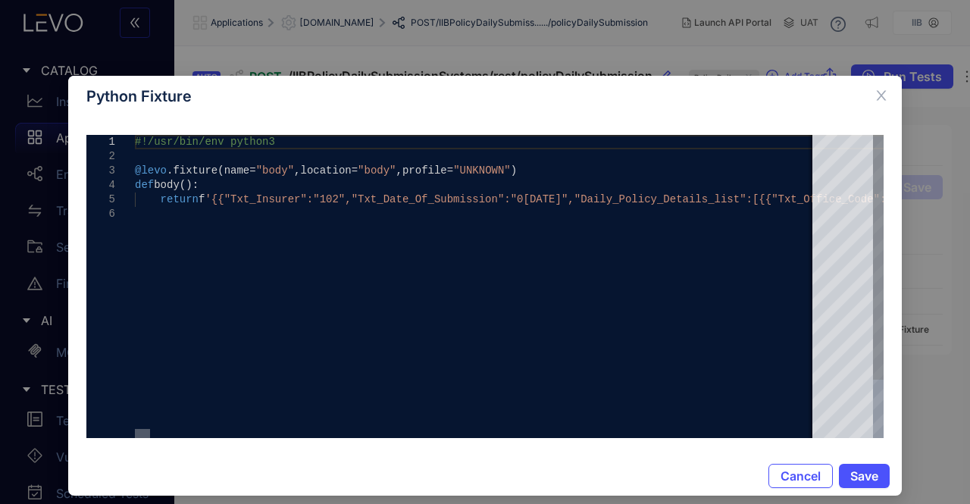
drag, startPoint x: 231, startPoint y: 433, endPoint x: 39, endPoint y: 354, distance: 208.0
click at [39, 354] on div "Python Fixture 1 2 3 4 5 6 #!/usr/bin/env python3 @levo .fixture ( name= "body"…" at bounding box center [485, 252] width 970 height 504
drag, startPoint x: 138, startPoint y: 434, endPoint x: 44, endPoint y: 423, distance: 94.6
click at [44, 423] on div "Python Fixture 6 5 2 3 4 1 return f '{{"Txt_Insurer":"102","Txt_Date_Of_Submiss…" at bounding box center [485, 252] width 970 height 504
click at [884, 89] on icon "close" at bounding box center [882, 96] width 14 height 14
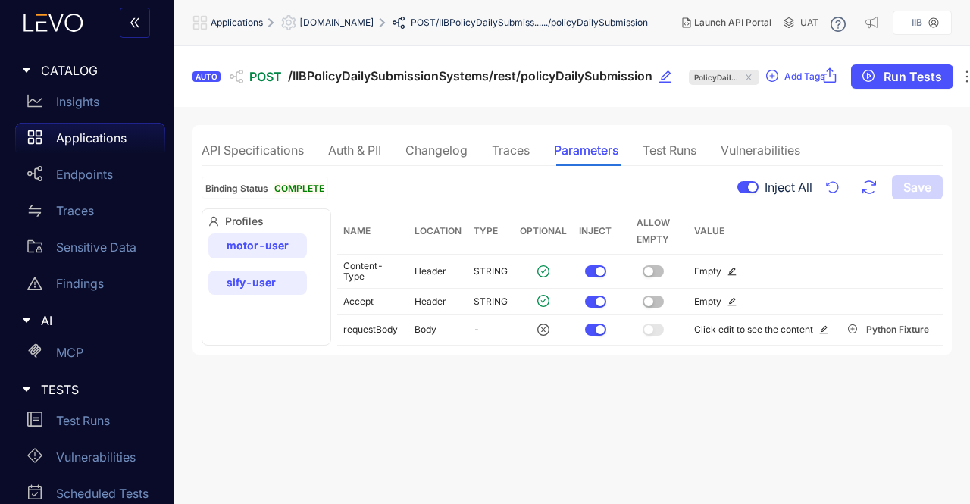
click at [374, 17] on span "[DOMAIN_NAME]" at bounding box center [336, 22] width 75 height 11
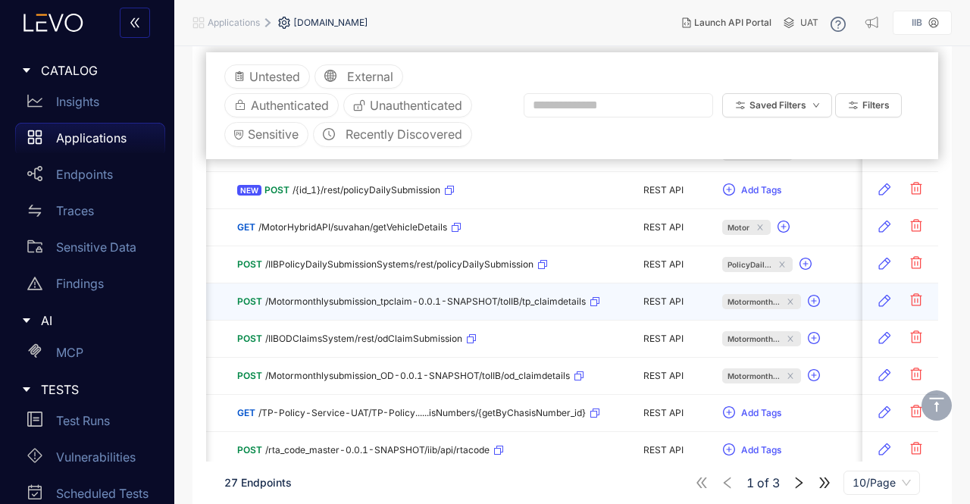
scroll to position [0, 107]
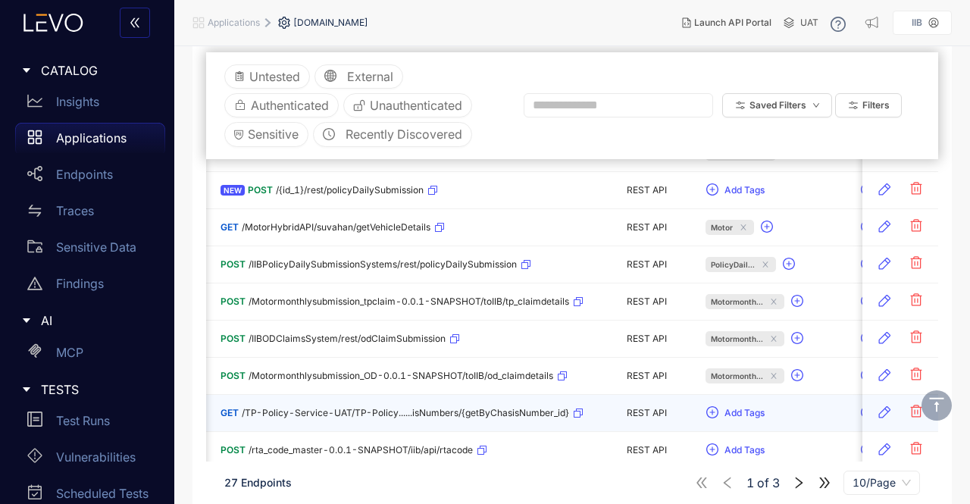
click at [293, 401] on div "GET /TP-Policy-Service-UAT/TP-Policy......isNumbers/{getByChasisNumber_id}" at bounding box center [402, 413] width 363 height 24
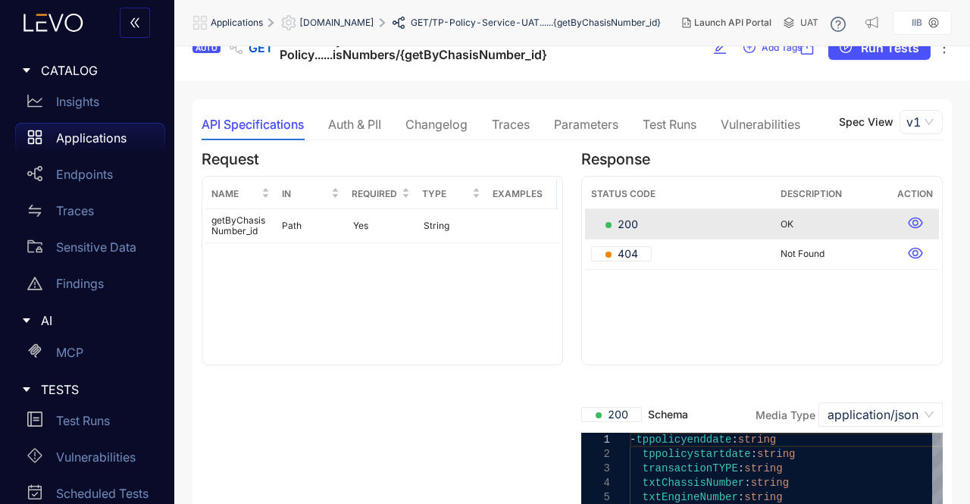
scroll to position [32, 0]
click at [582, 117] on div "Parameters" at bounding box center [586, 124] width 64 height 14
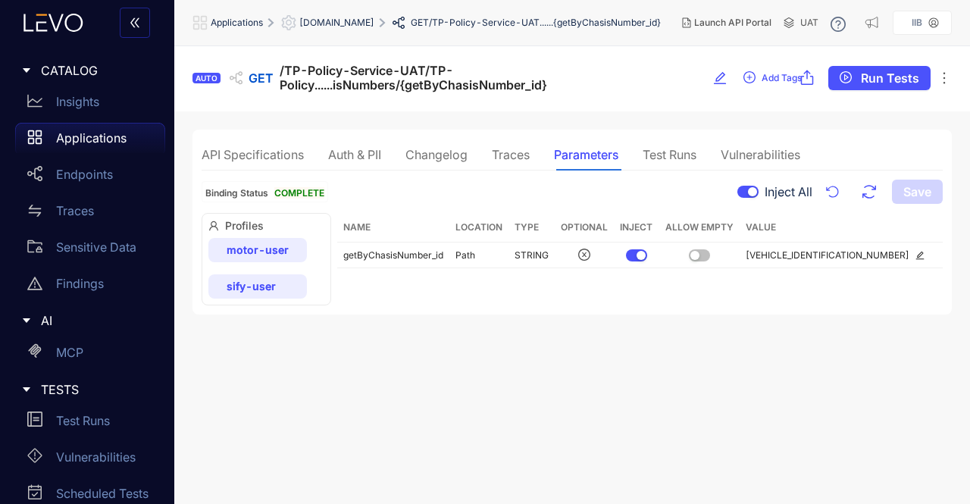
scroll to position [0, 0]
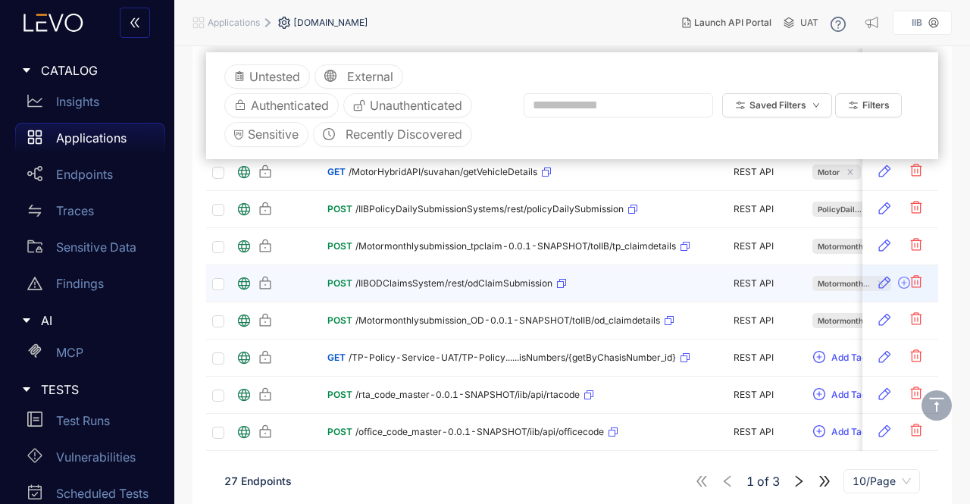
scroll to position [295, 0]
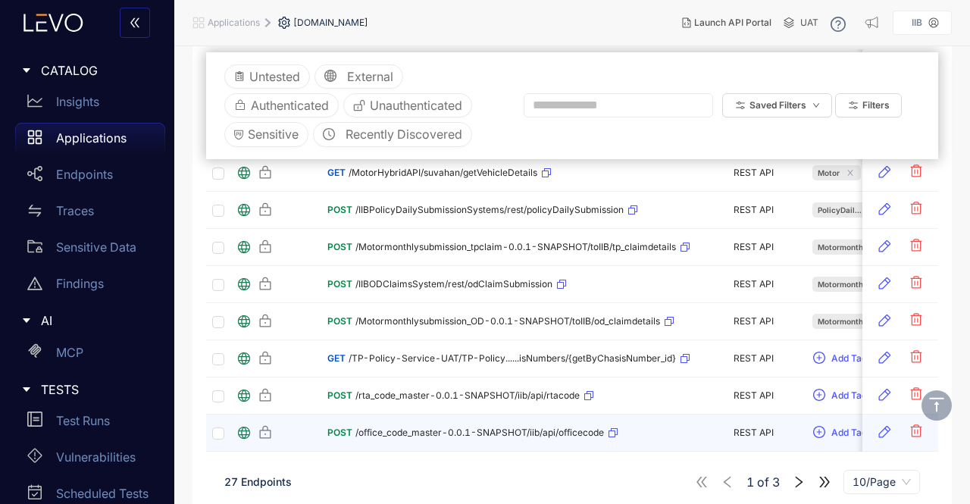
click at [353, 421] on div "POST /office_code_master-0.0.1-SNAPSHOT/iib/api/officecode" at bounding box center [472, 433] width 291 height 24
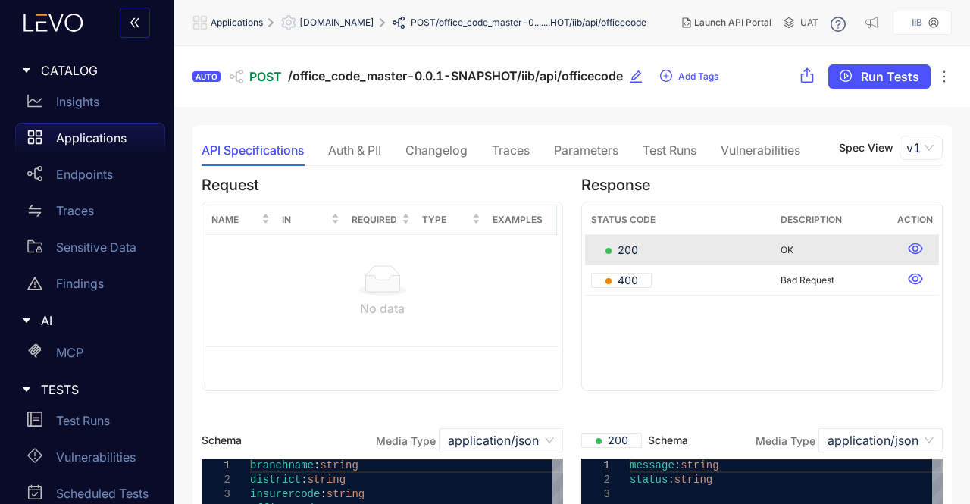
click at [590, 149] on div "Parameters" at bounding box center [586, 150] width 64 height 14
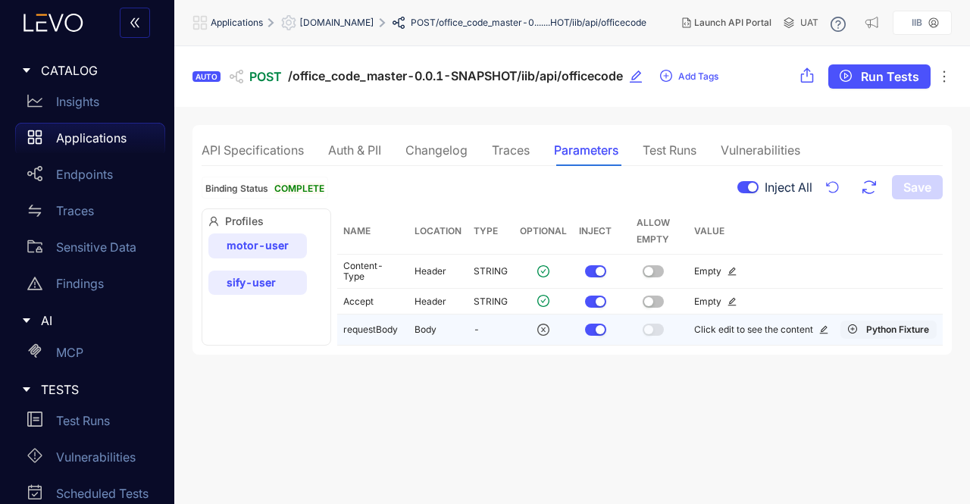
click at [884, 321] on button "Python Fixture" at bounding box center [889, 330] width 96 height 18
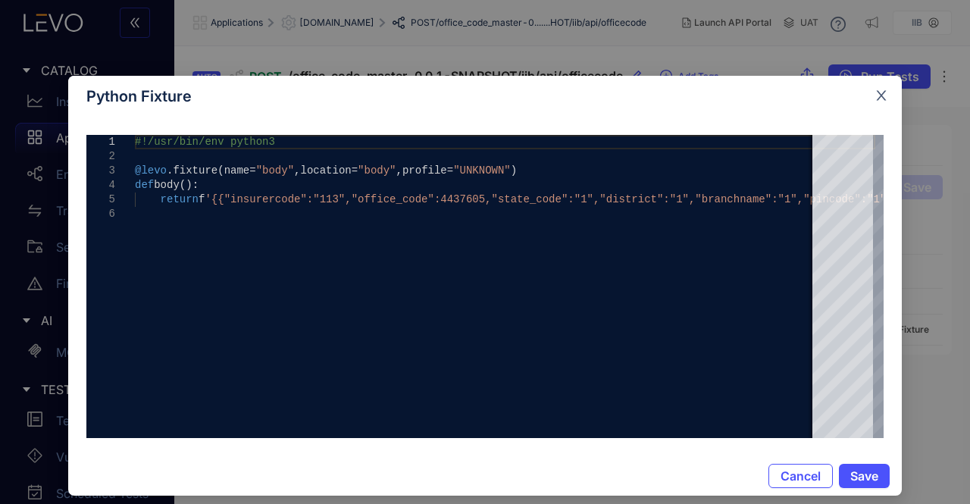
click at [882, 95] on icon "close" at bounding box center [882, 96] width 14 height 14
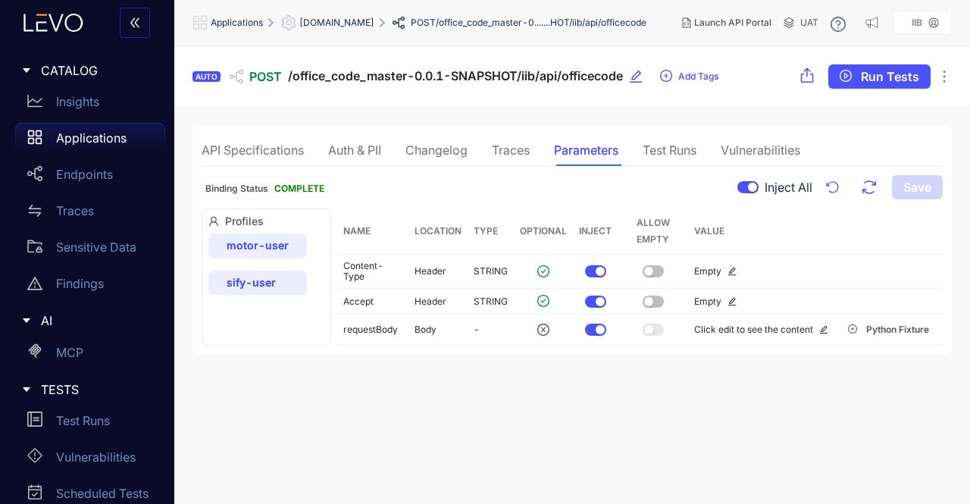
click at [327, 17] on span "[DOMAIN_NAME]" at bounding box center [336, 22] width 75 height 11
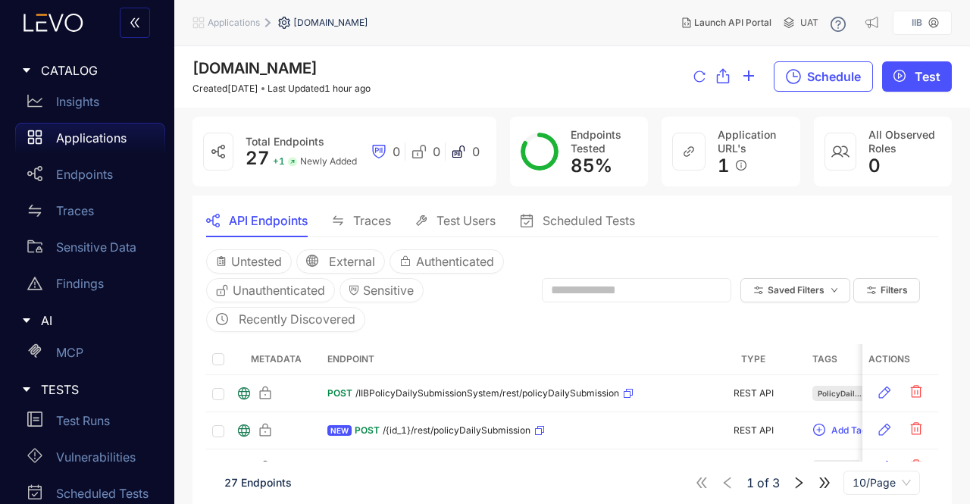
scroll to position [301, 0]
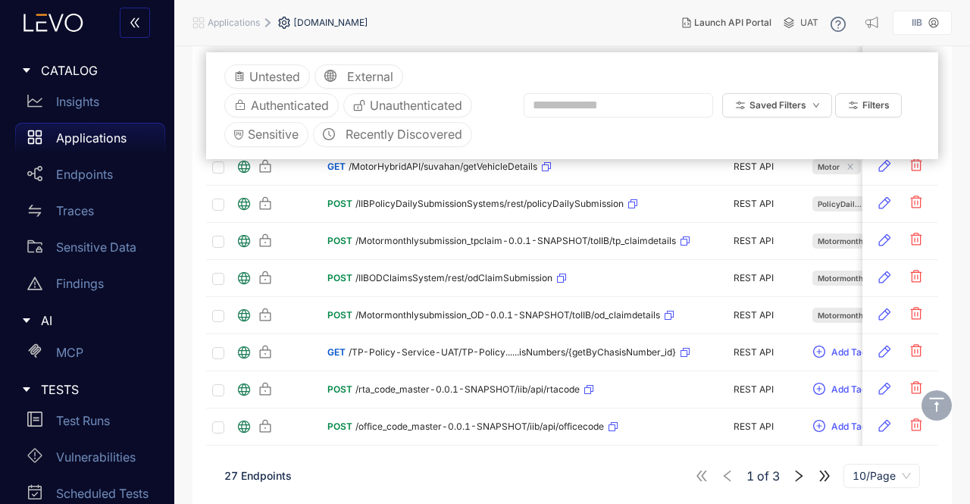
click at [804, 477] on icon "right" at bounding box center [799, 476] width 14 height 14
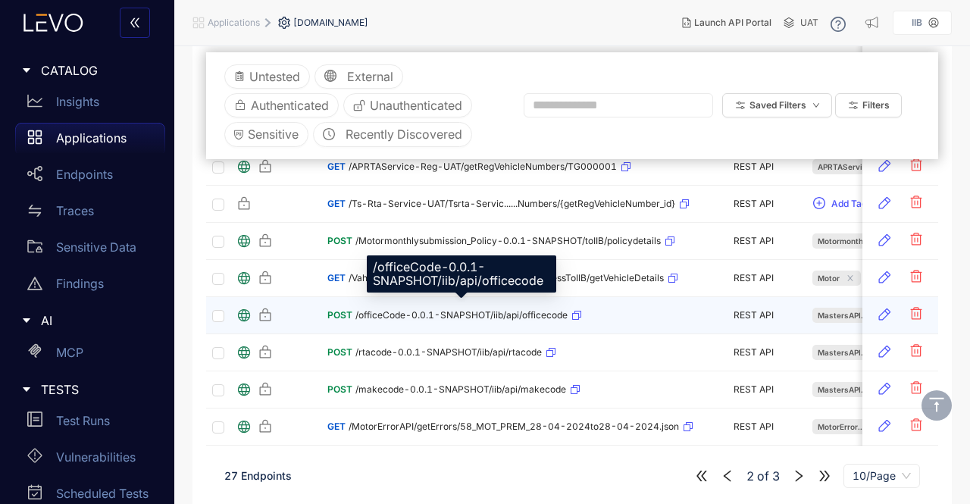
click at [355, 313] on span "/officeCode-0.0.1-SNAPSHOT/iib/api/officecode" at bounding box center [461, 315] width 212 height 11
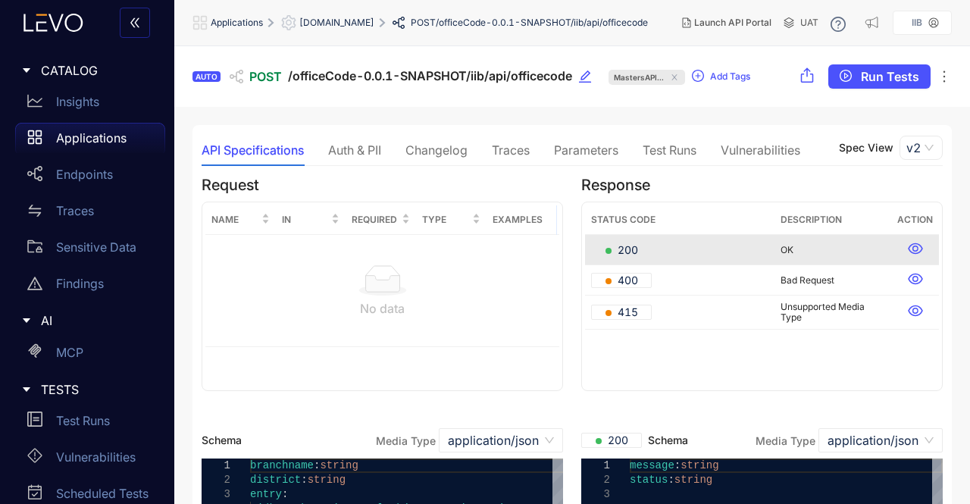
click at [605, 149] on div "Parameters" at bounding box center [586, 150] width 64 height 14
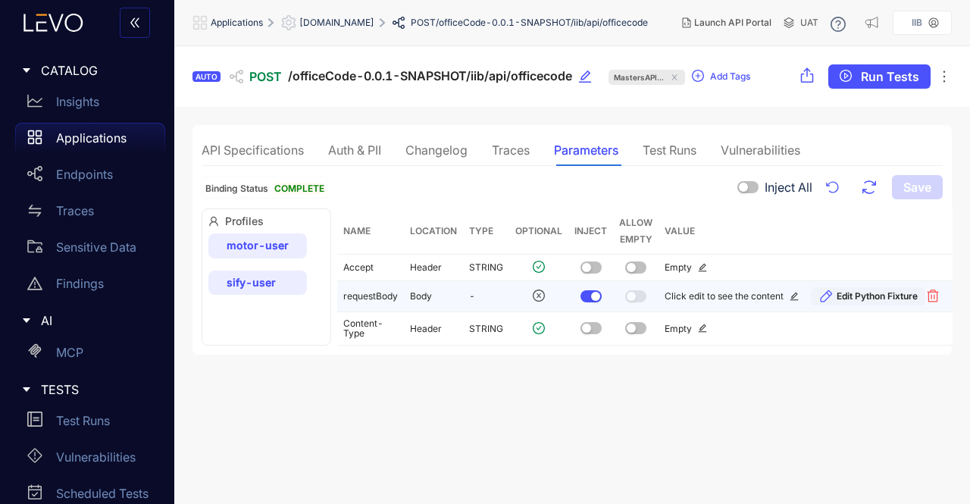
click at [867, 293] on span "Edit Python Fixture" at bounding box center [877, 296] width 81 height 11
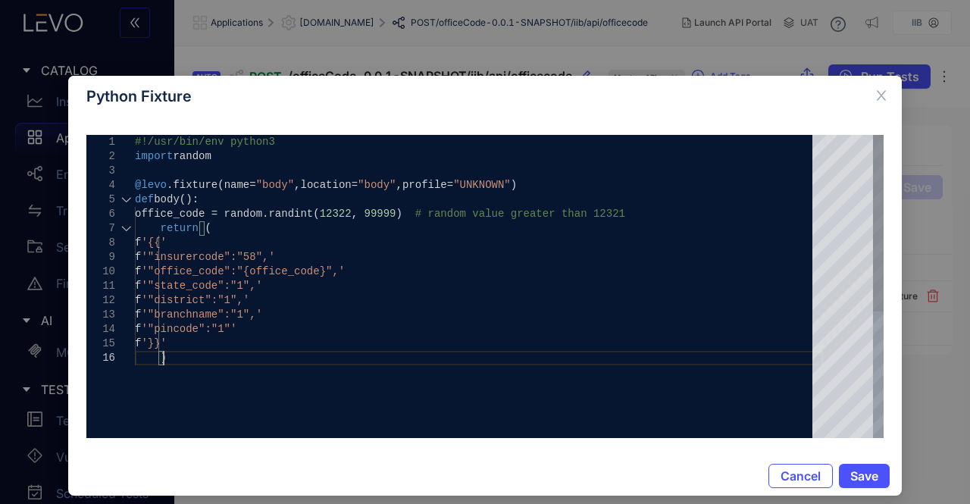
type textarea "**********"
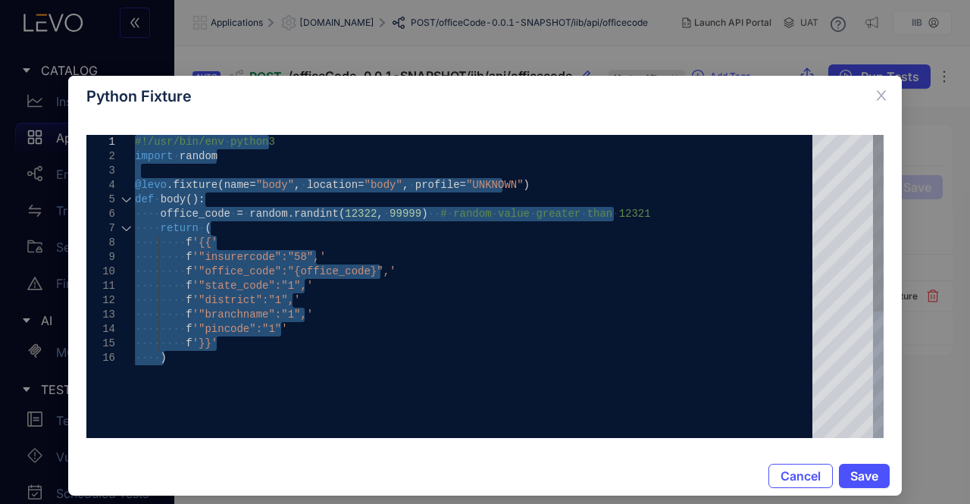
drag, startPoint x: 174, startPoint y: 362, endPoint x: 123, endPoint y: 148, distance: 219.7
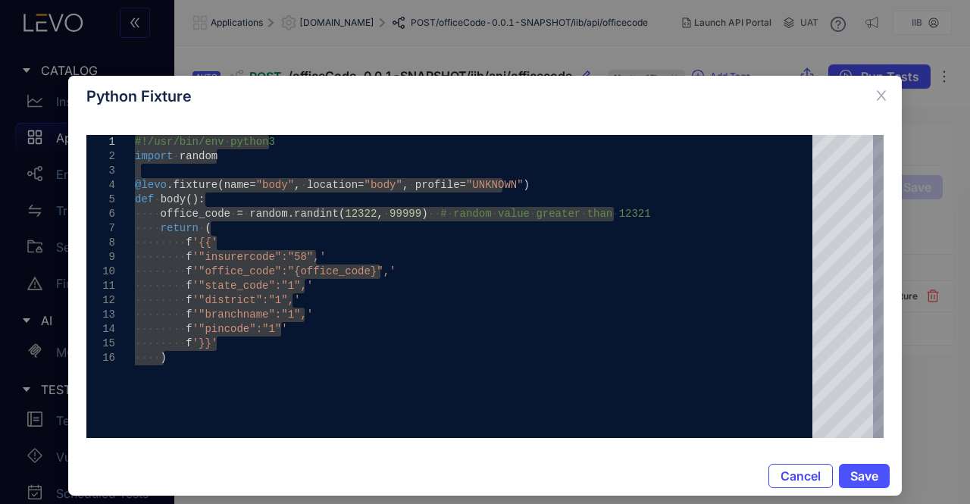
click at [808, 466] on button "Cancel" at bounding box center [801, 476] width 64 height 24
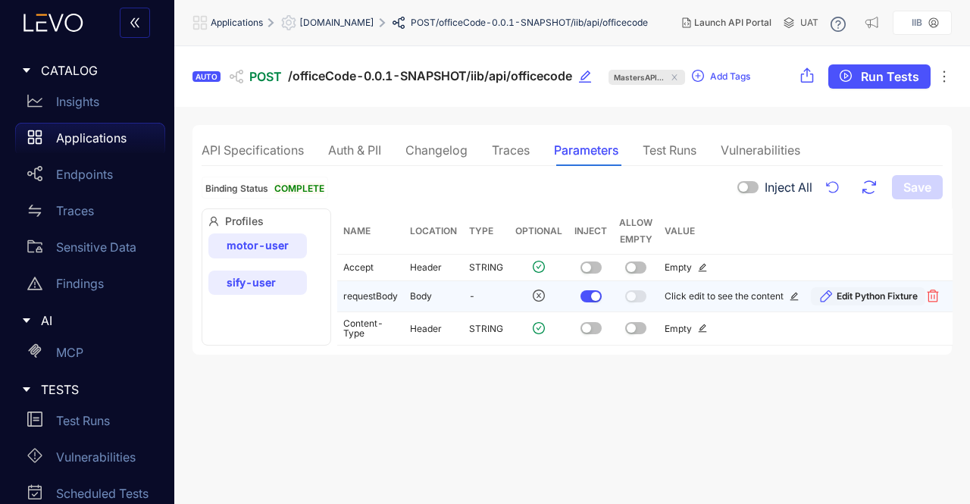
click at [878, 298] on span "Edit Python Fixture" at bounding box center [877, 296] width 81 height 11
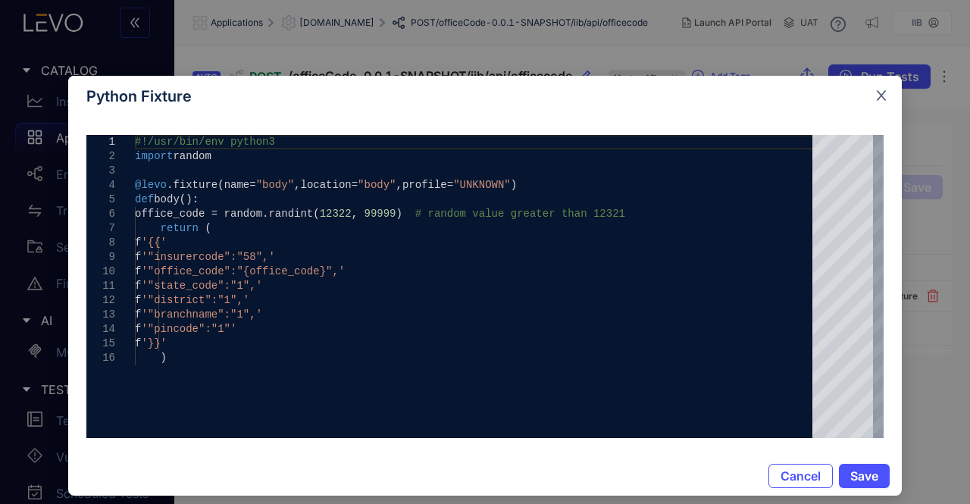
click at [879, 89] on icon "close" at bounding box center [882, 96] width 14 height 14
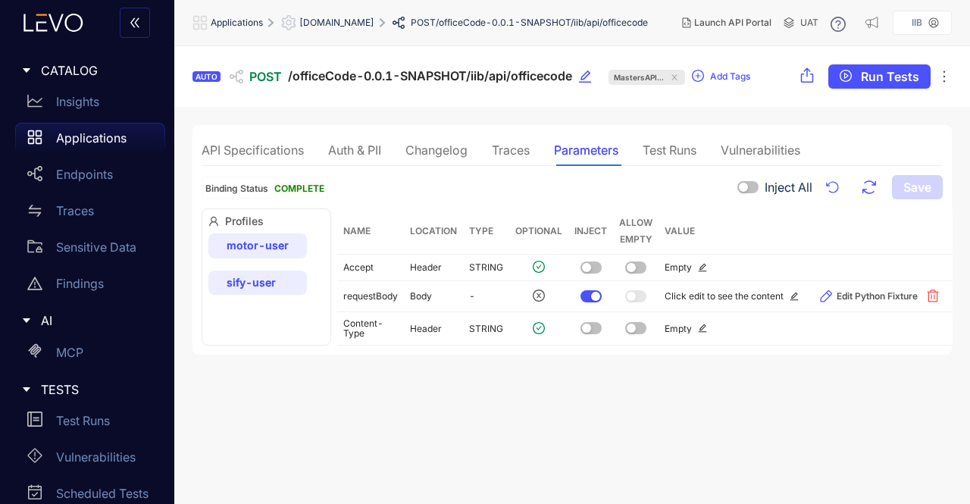
click at [80, 140] on p "Applications" at bounding box center [91, 138] width 70 height 14
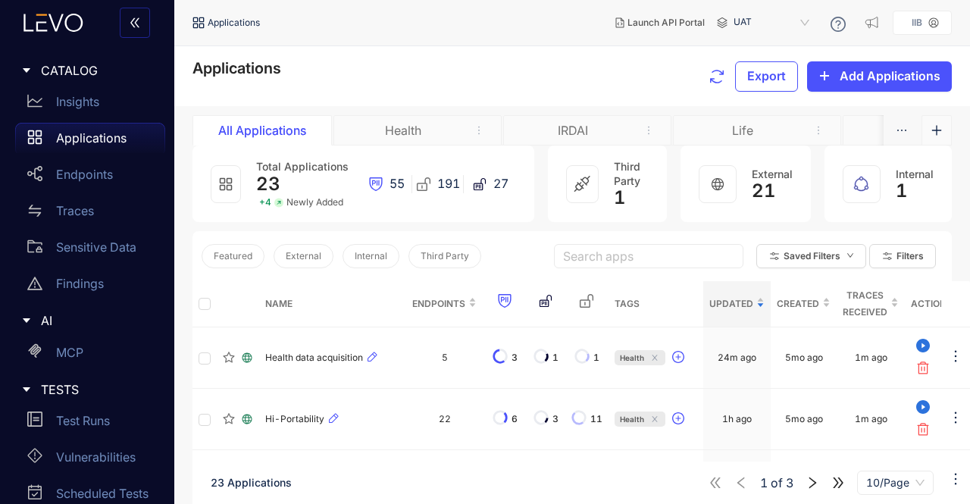
scroll to position [0, 80]
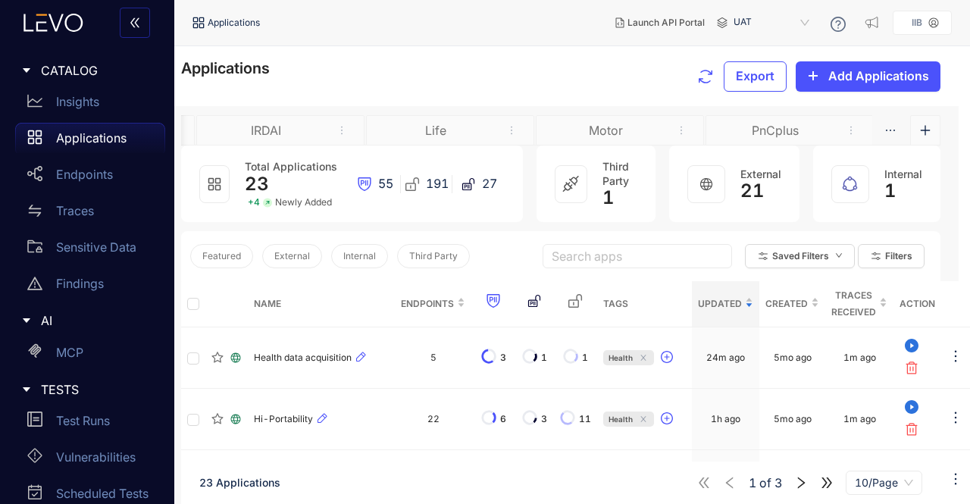
click at [536, 140] on div "Motor" at bounding box center [620, 130] width 168 height 30
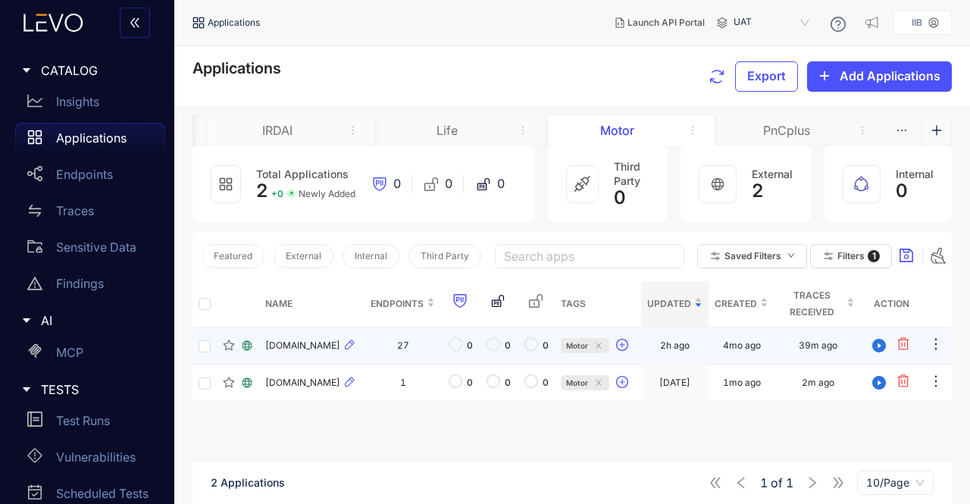
click at [300, 343] on td "[DOMAIN_NAME]" at bounding box center [311, 345] width 105 height 37
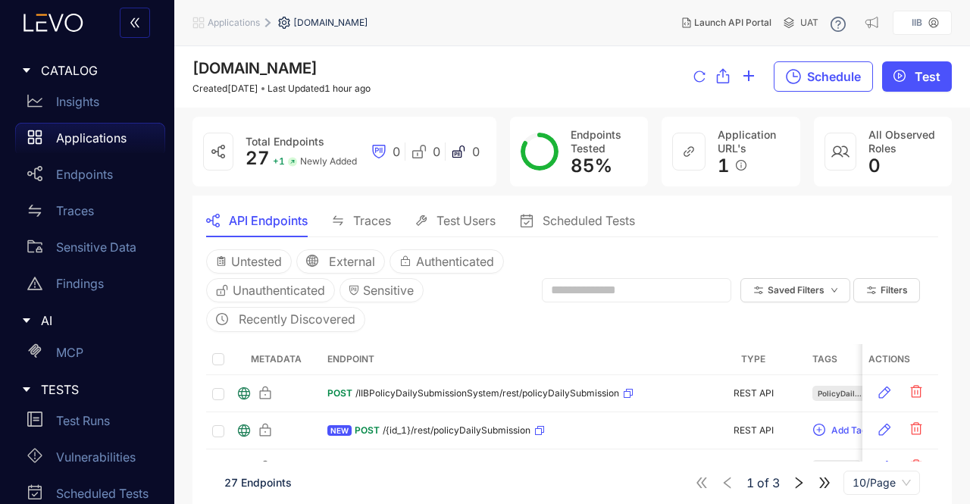
click at [372, 230] on div "Traces" at bounding box center [361, 221] width 59 height 32
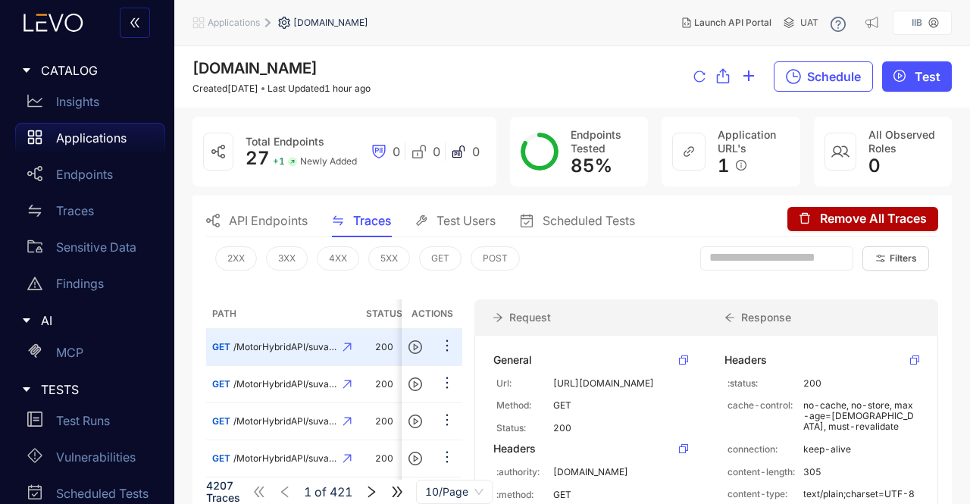
click at [243, 215] on span "API Endpoints" at bounding box center [268, 221] width 79 height 14
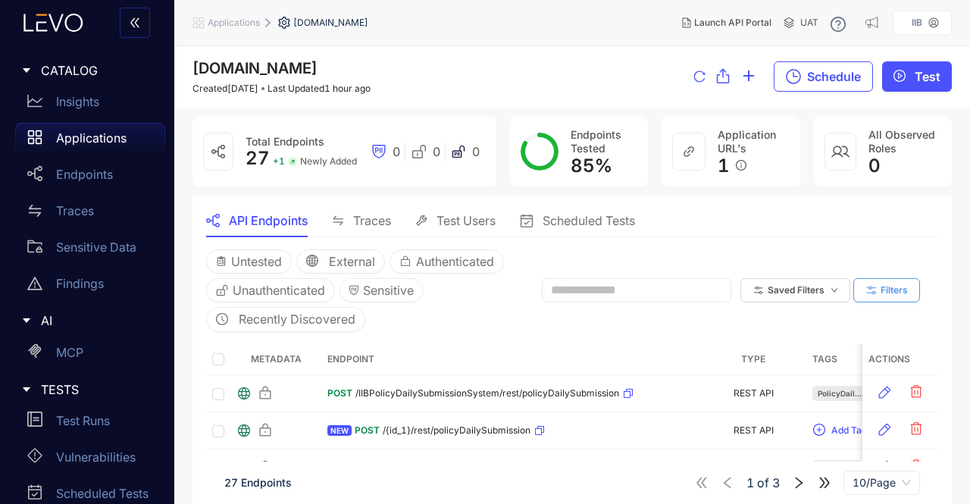
click at [872, 284] on icon "button" at bounding box center [872, 290] width 14 height 14
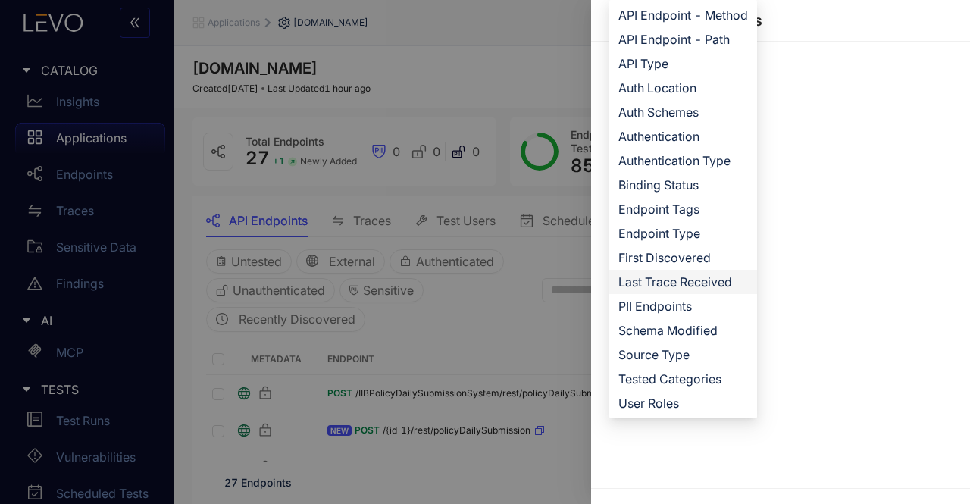
click at [656, 284] on span "Last Trace Received" at bounding box center [683, 282] width 130 height 17
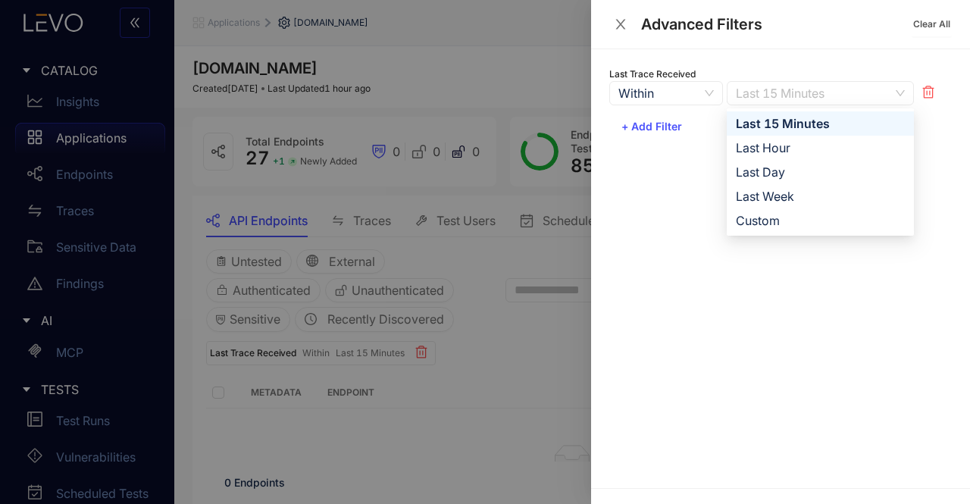
click at [803, 95] on span "Last 15 Minutes" at bounding box center [820, 93] width 169 height 23
click at [780, 151] on div "Last Hour" at bounding box center [820, 147] width 169 height 17
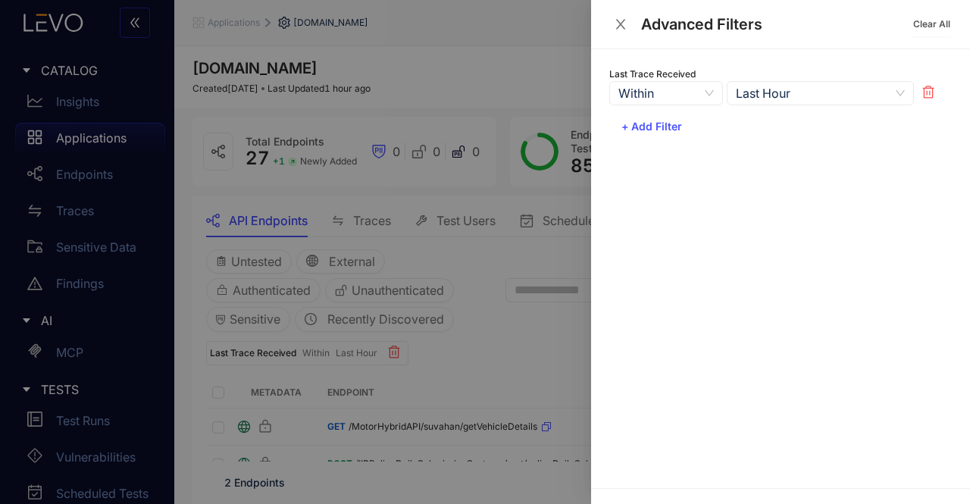
click at [618, 23] on icon "close" at bounding box center [621, 24] width 14 height 14
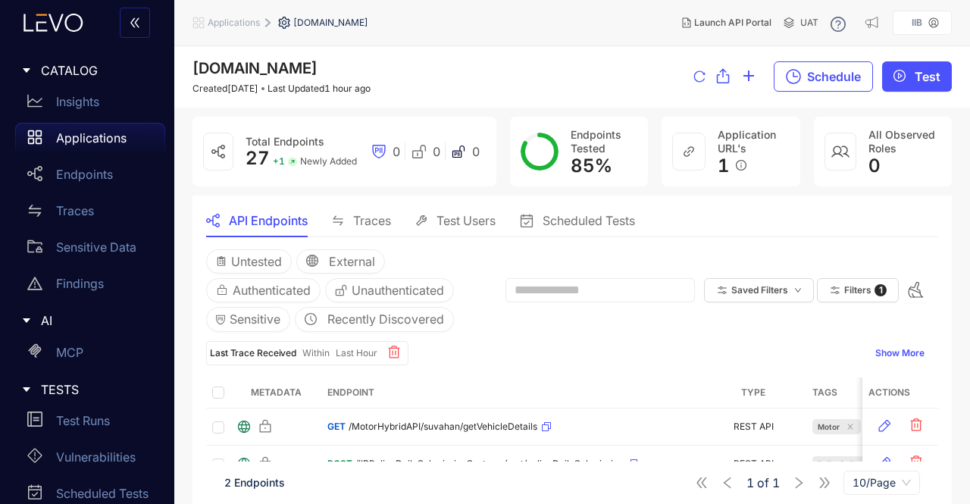
click at [358, 224] on span "Traces" at bounding box center [372, 221] width 38 height 14
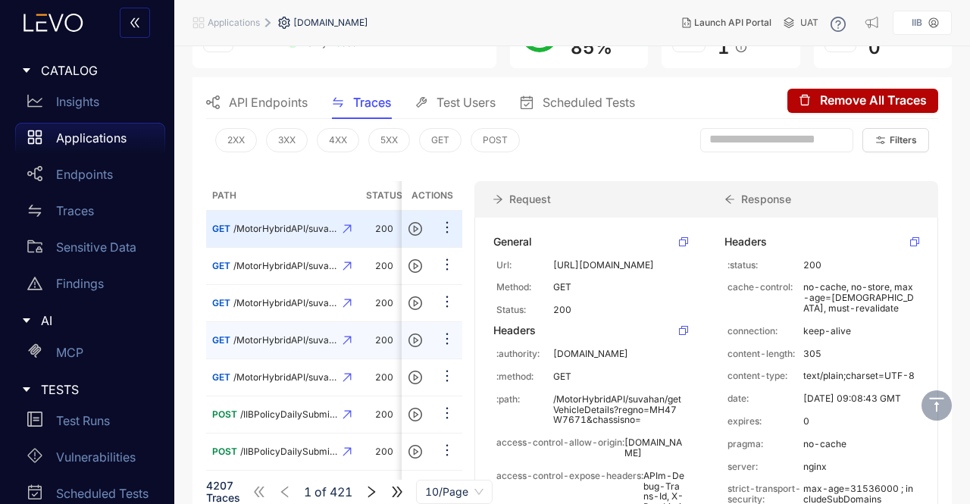
scroll to position [117, 0]
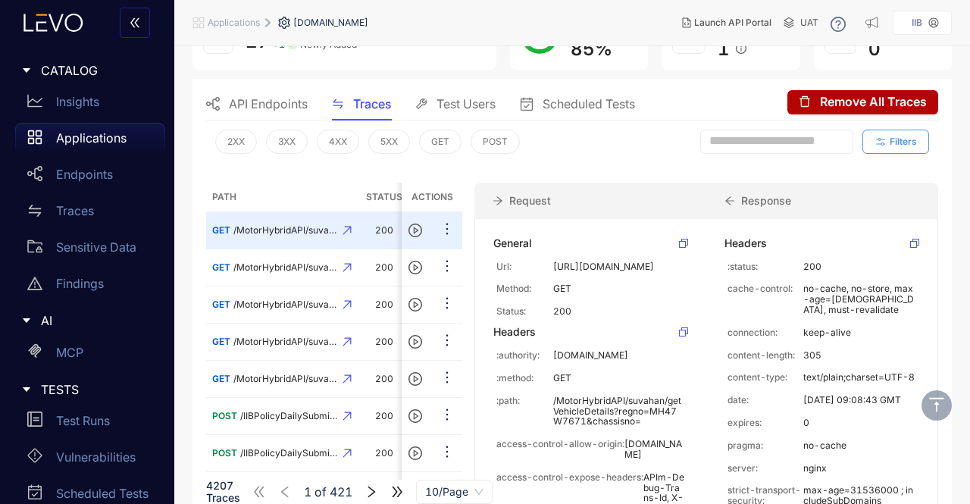
click at [900, 142] on span "Filters" at bounding box center [903, 141] width 27 height 11
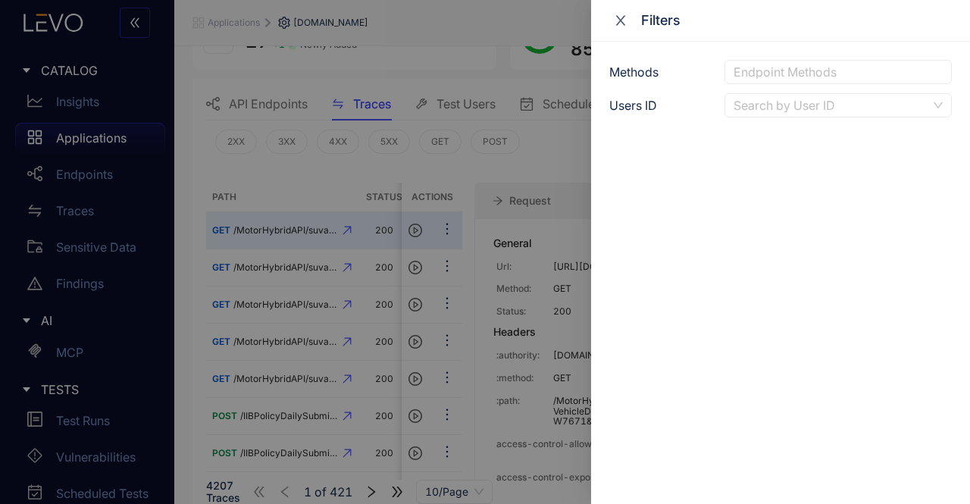
click at [619, 20] on icon "close" at bounding box center [621, 21] width 14 height 14
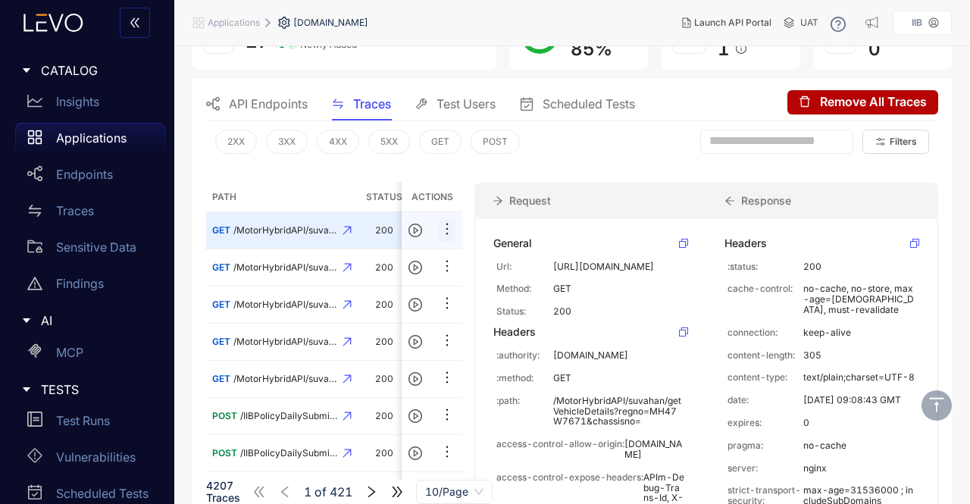
click at [449, 231] on icon "ellipsis" at bounding box center [447, 228] width 15 height 15
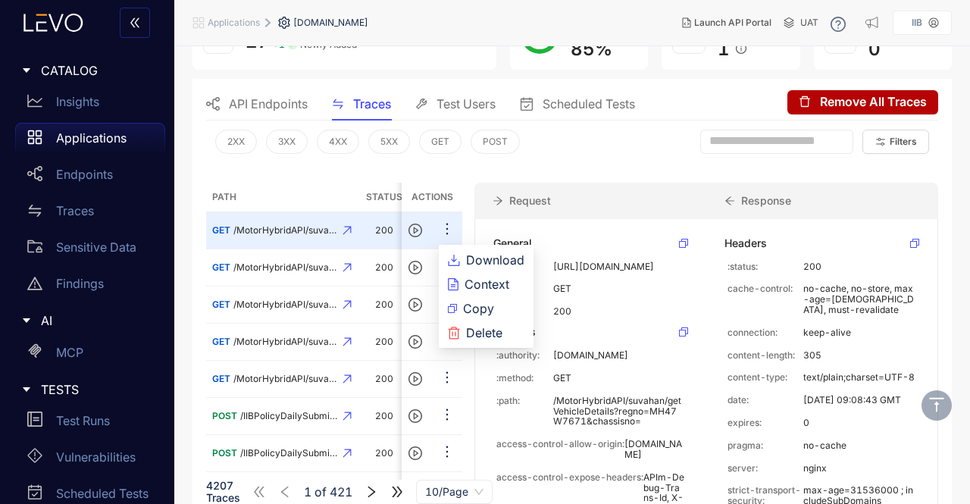
click at [288, 189] on th "Path" at bounding box center [282, 198] width 152 height 30
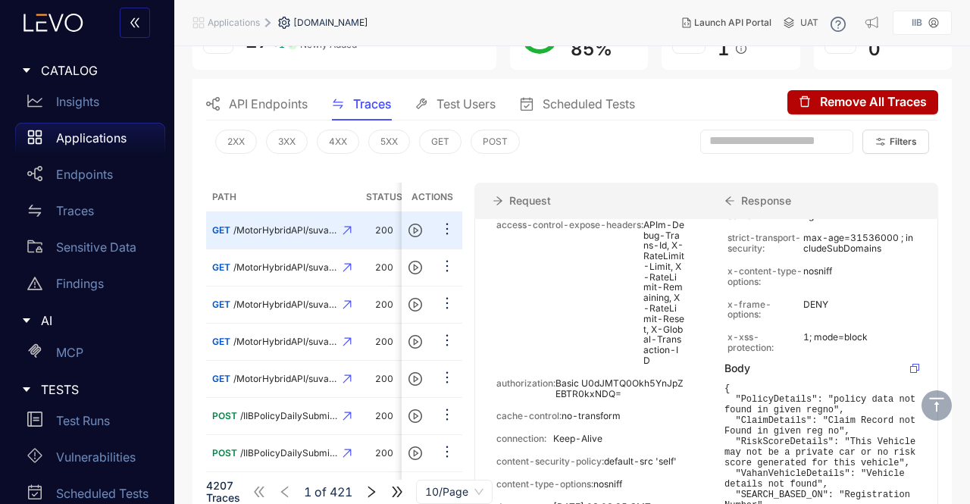
scroll to position [253, 0]
drag, startPoint x: 621, startPoint y: 436, endPoint x: 558, endPoint y: 426, distance: 64.4
click at [558, 399] on p "Basic U0dJMTQ0Okh5YnJpZEBTR0kxNDQ=" at bounding box center [621, 387] width 130 height 21
copy p "Basic U0dJMTQ0Okh5YnJpZEBTR0kxNDQ="
click at [459, 95] on div "Test Users" at bounding box center [455, 104] width 80 height 32
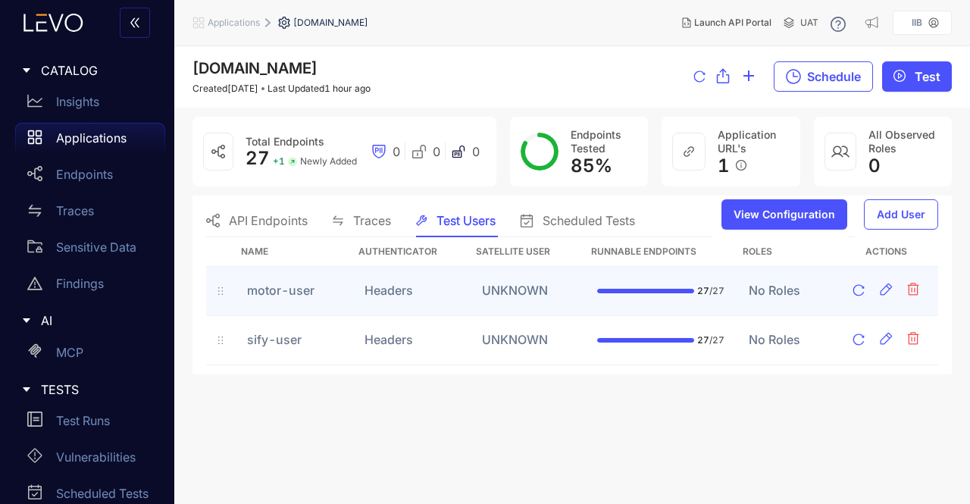
click at [274, 291] on td "motor-user" at bounding box center [293, 291] width 117 height 49
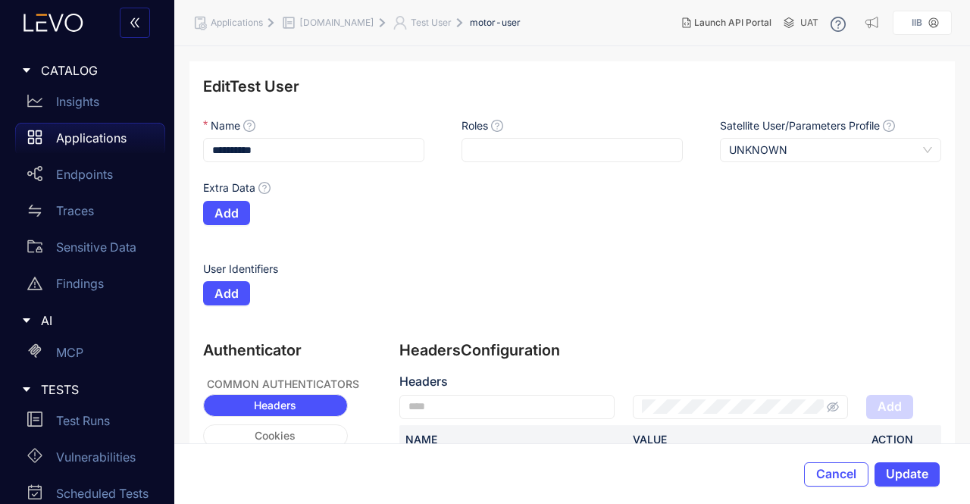
scroll to position [132, 0]
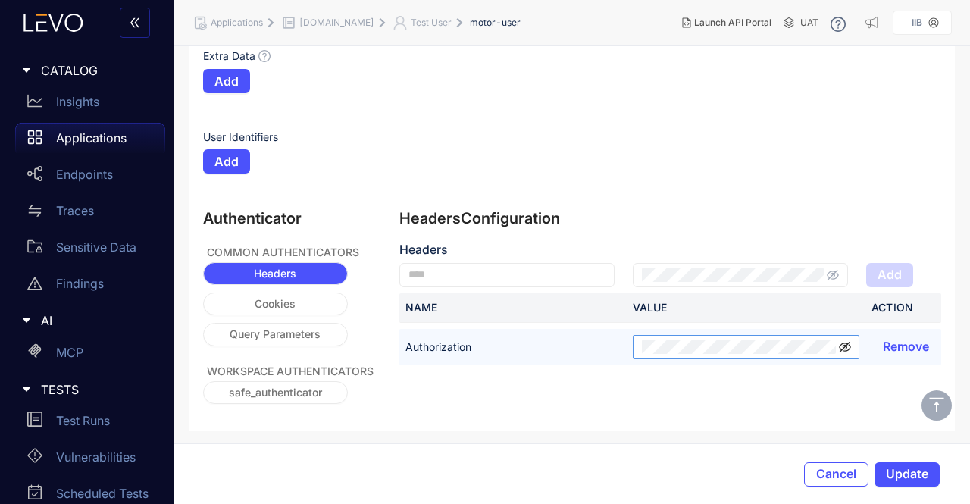
click at [847, 349] on icon "eye-invisible" at bounding box center [845, 347] width 12 height 12
click at [912, 465] on button "Update" at bounding box center [907, 474] width 65 height 24
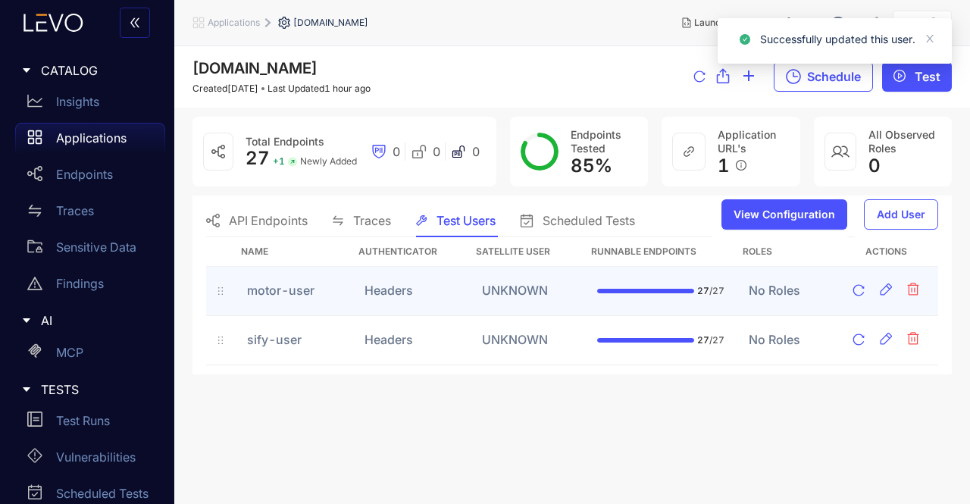
click at [337, 287] on td "motor-user" at bounding box center [293, 291] width 117 height 49
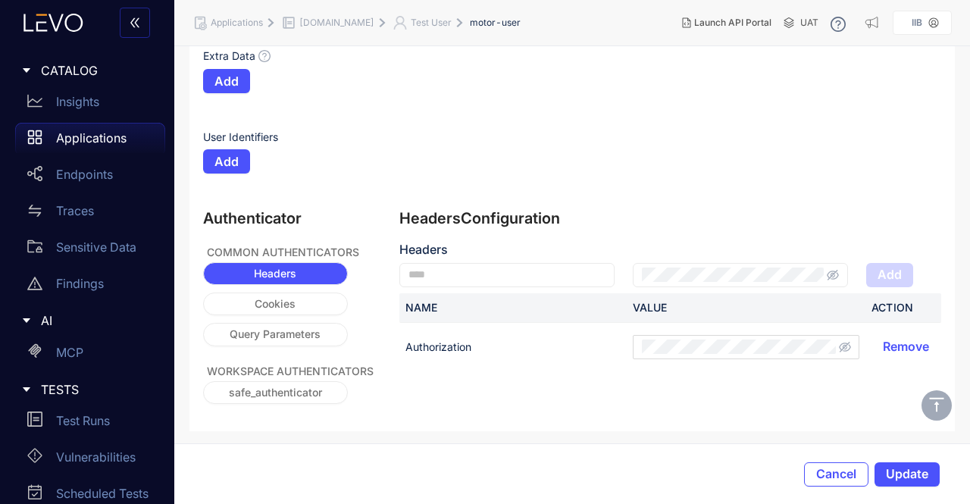
scroll to position [132, 0]
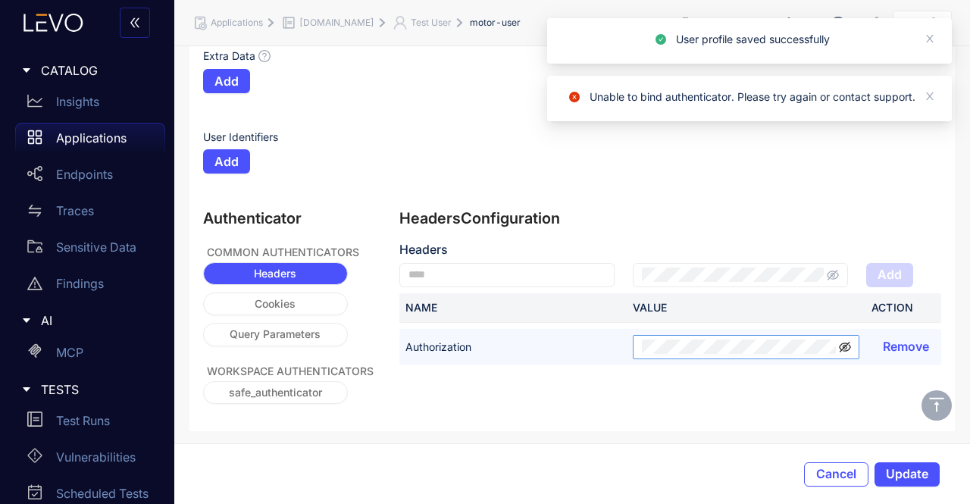
click at [850, 348] on icon "eye-invisible" at bounding box center [845, 347] width 12 height 12
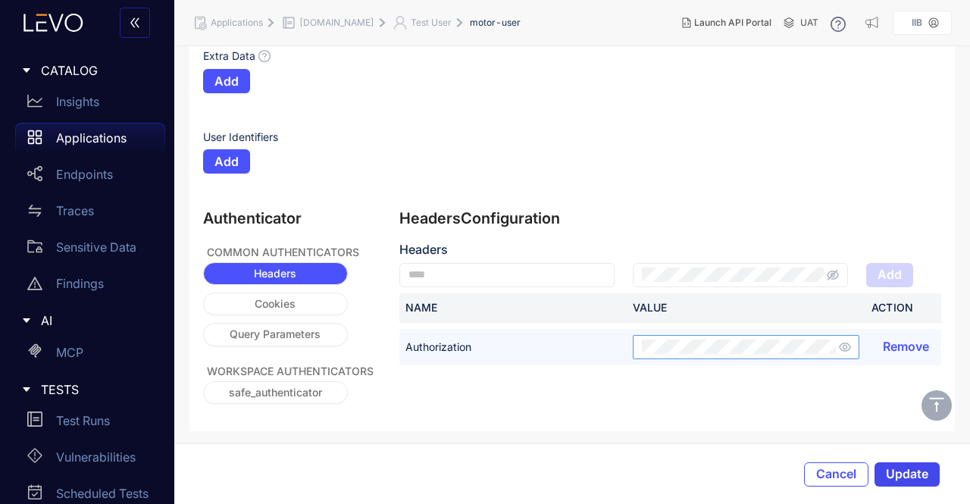
click at [906, 467] on span "Update" at bounding box center [907, 474] width 42 height 14
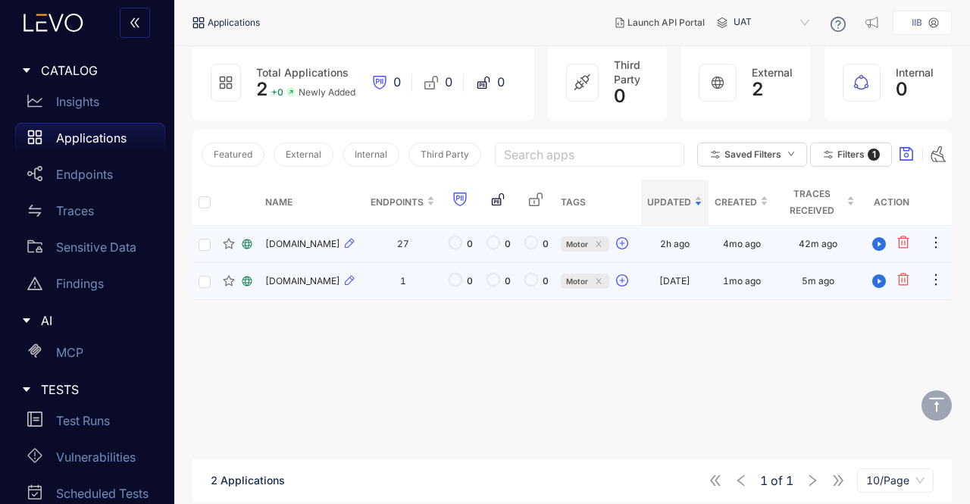
scroll to position [56, 0]
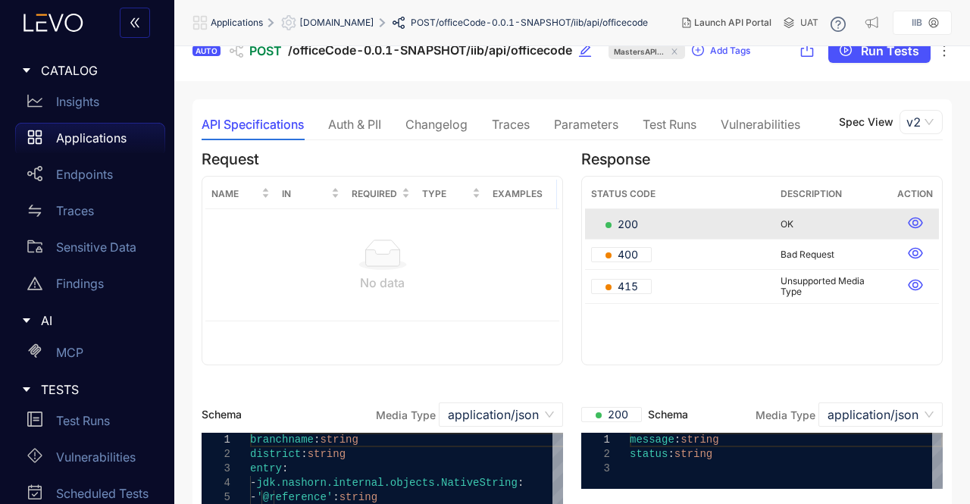
scroll to position [25, 0]
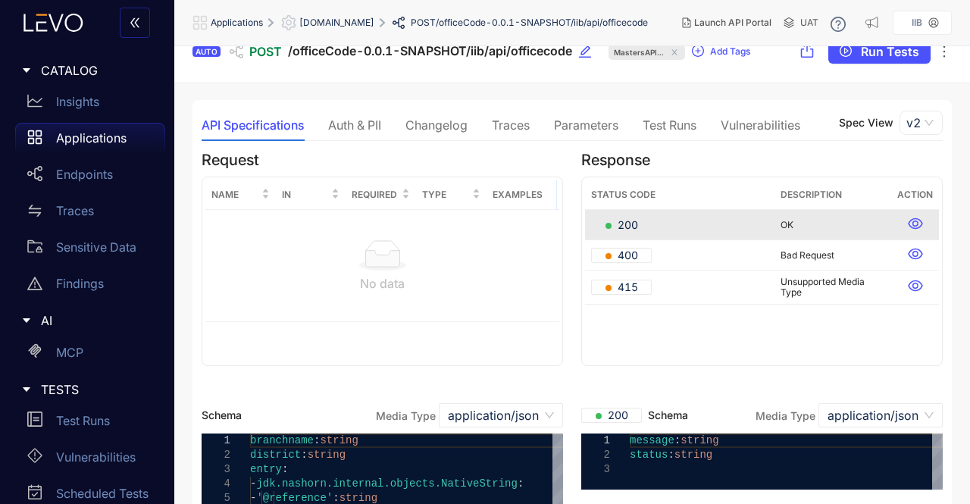
click at [600, 130] on div "Parameters" at bounding box center [586, 125] width 64 height 14
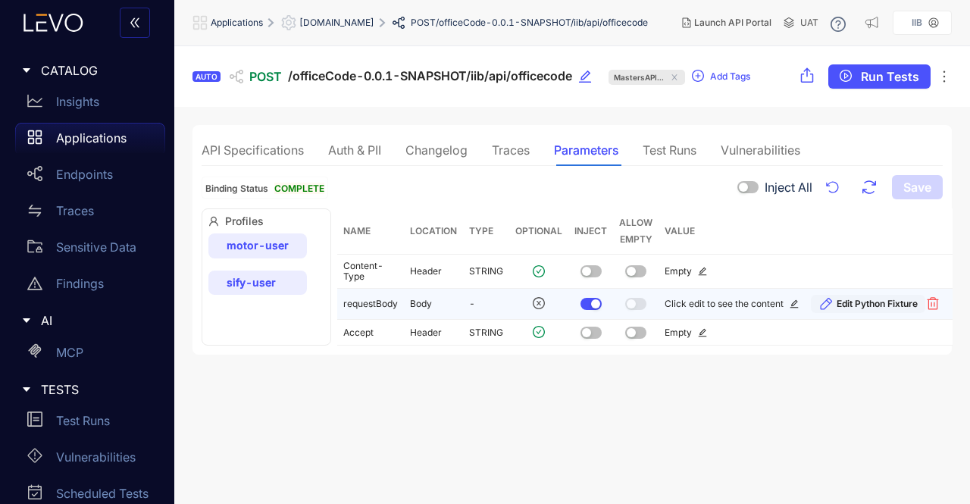
click at [853, 303] on span "Edit Python Fixture" at bounding box center [877, 304] width 81 height 11
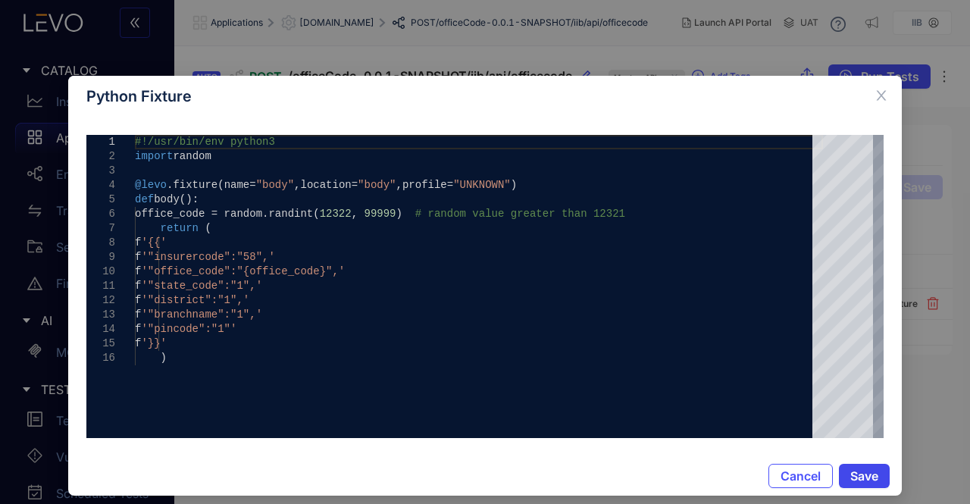
click at [866, 471] on span "Save" at bounding box center [864, 476] width 28 height 14
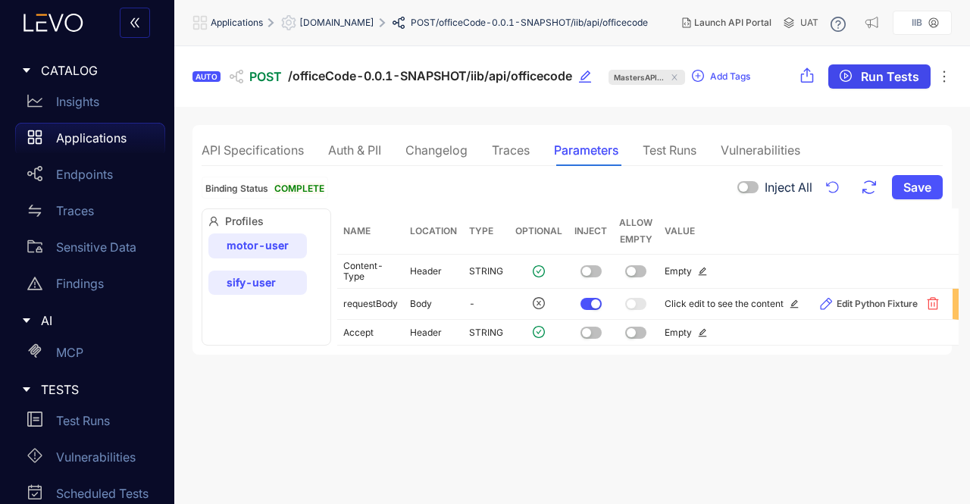
click at [867, 70] on span "Run Tests" at bounding box center [890, 77] width 58 height 14
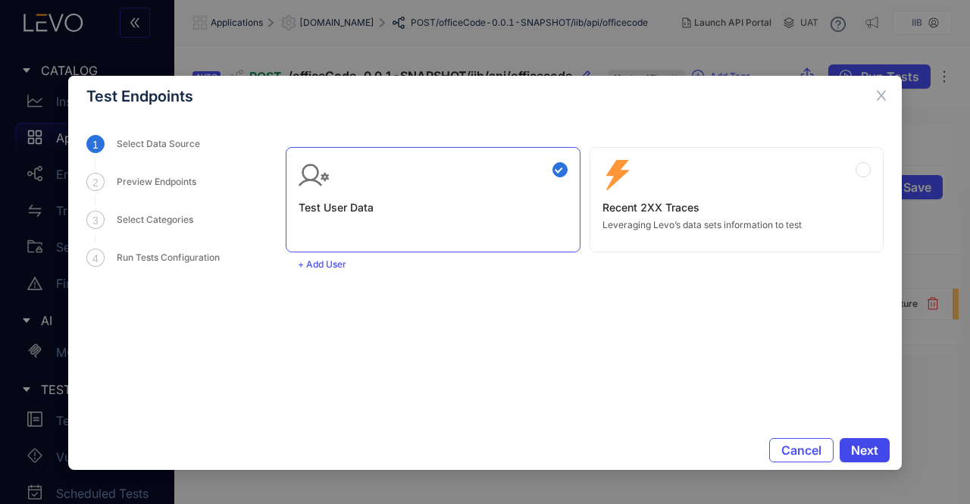
click at [869, 451] on span "Next" at bounding box center [864, 450] width 27 height 14
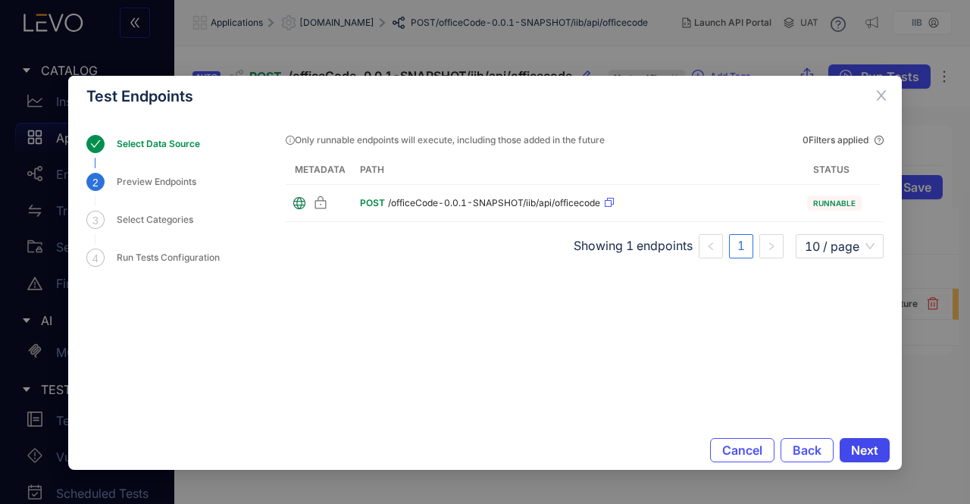
click at [869, 451] on span "Next" at bounding box center [864, 450] width 27 height 14
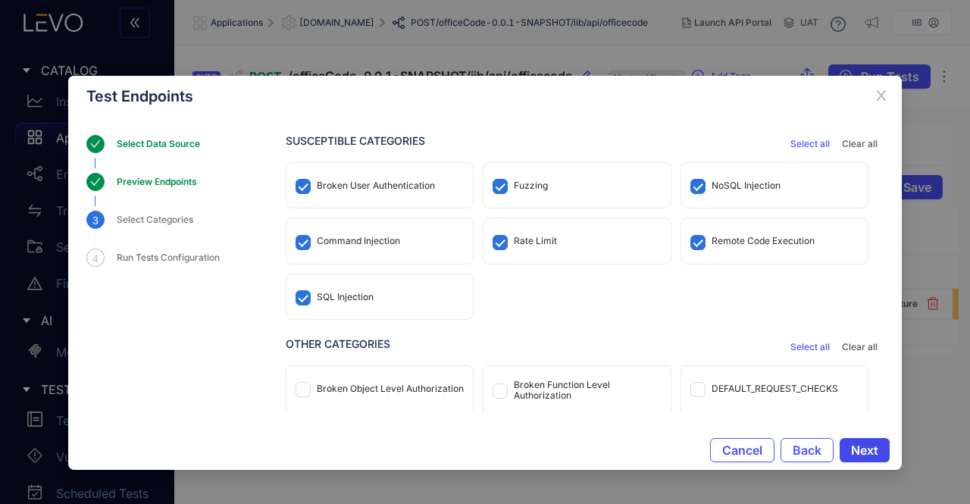
click at [869, 451] on span "Next" at bounding box center [864, 450] width 27 height 14
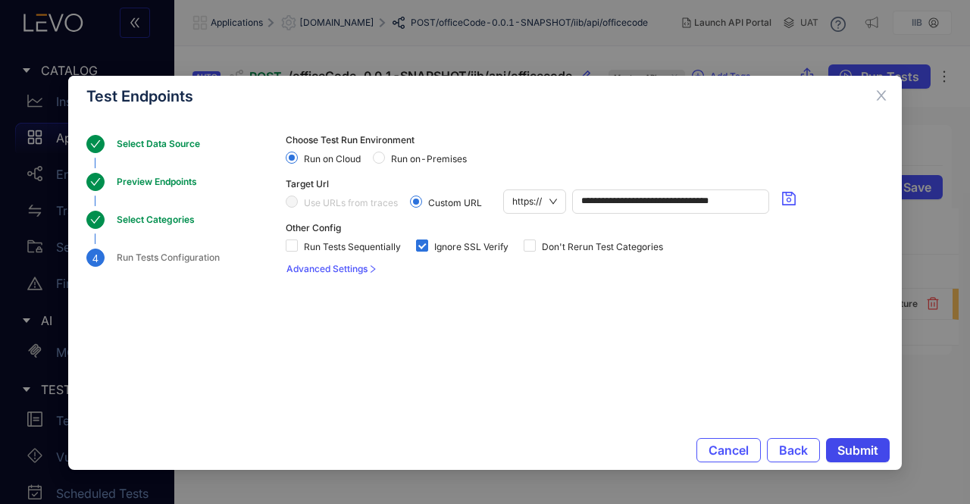
click at [869, 451] on span "Submit" at bounding box center [858, 450] width 41 height 14
click at [863, 449] on span "Submit" at bounding box center [858, 450] width 41 height 14
click at [861, 440] on button "Submit" at bounding box center [858, 450] width 64 height 24
